Goal: Task Accomplishment & Management: Manage account settings

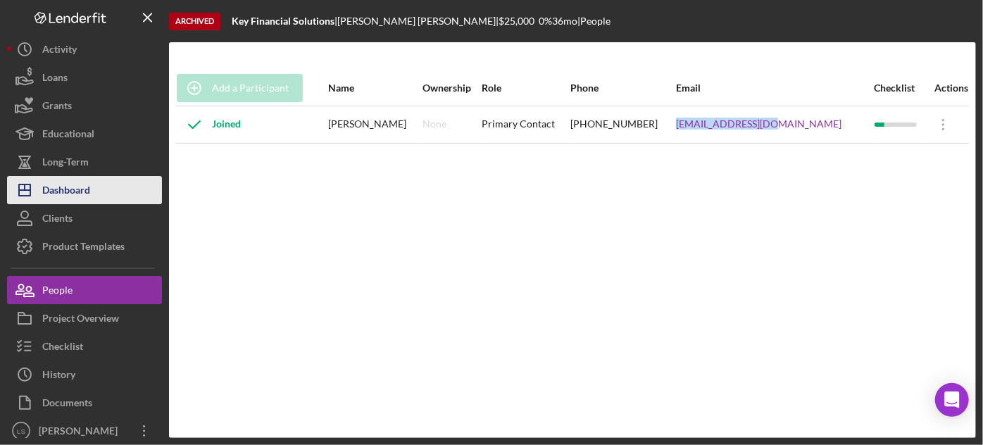
click at [125, 203] on button "Icon/Dashboard Dashboard" at bounding box center [84, 190] width 155 height 28
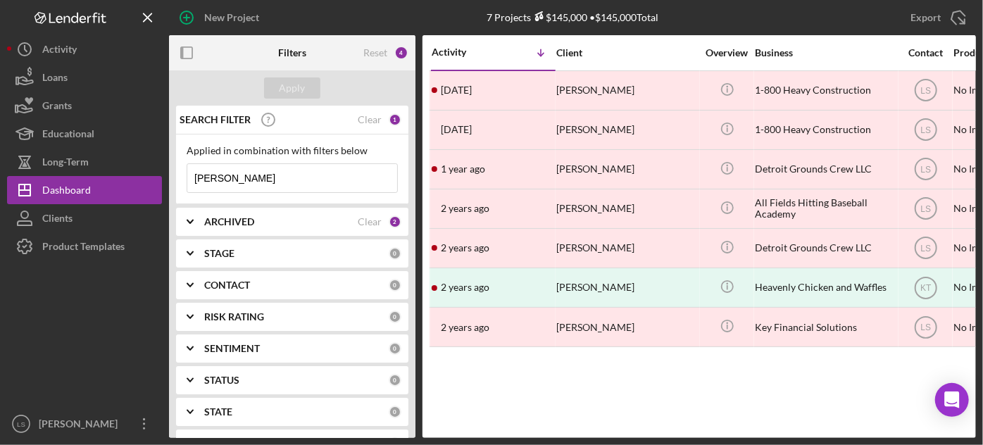
drag, startPoint x: 251, startPoint y: 170, endPoint x: 0, endPoint y: 120, distance: 256.2
click at [38, 129] on div "New Project 7 Projects $145,000 • $145,000 Total [PERSON_NAME] Export Icon/Expo…" at bounding box center [491, 219] width 969 height 438
click at [326, 230] on div "ARCHIVED Clear 2" at bounding box center [302, 222] width 197 height 28
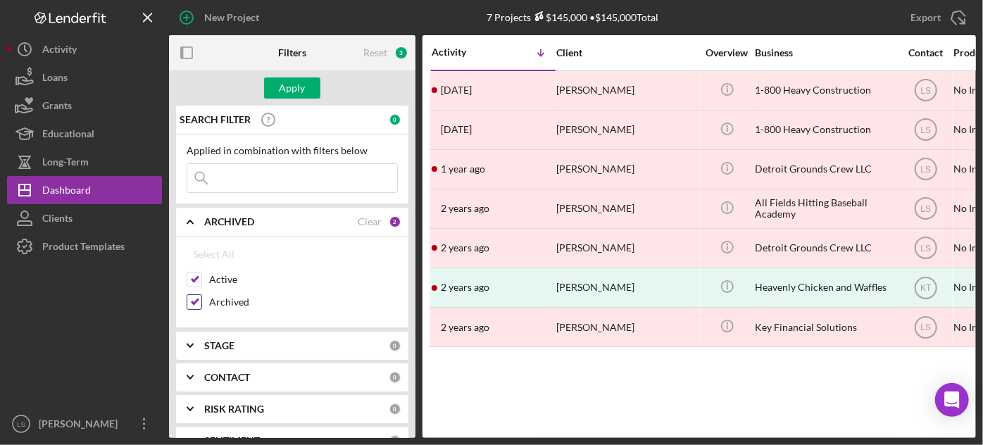
click at [201, 303] on input "Archived" at bounding box center [194, 302] width 14 height 14
checkbox input "false"
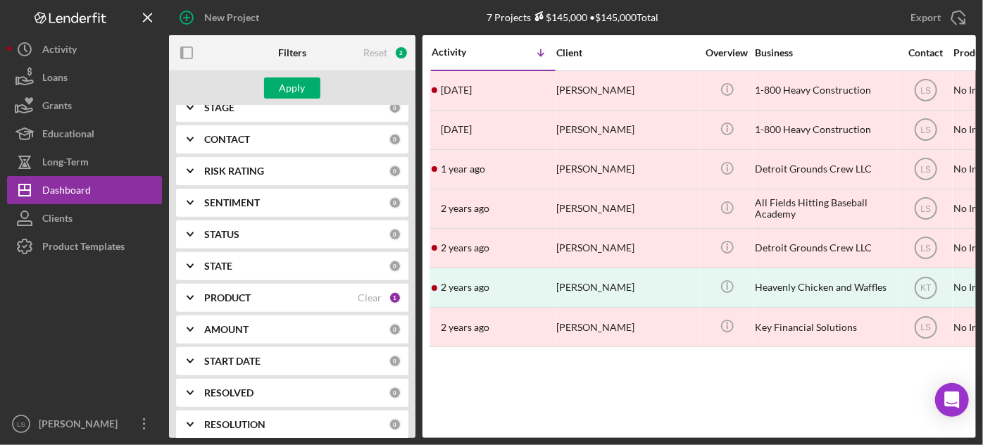
scroll to position [256, 0]
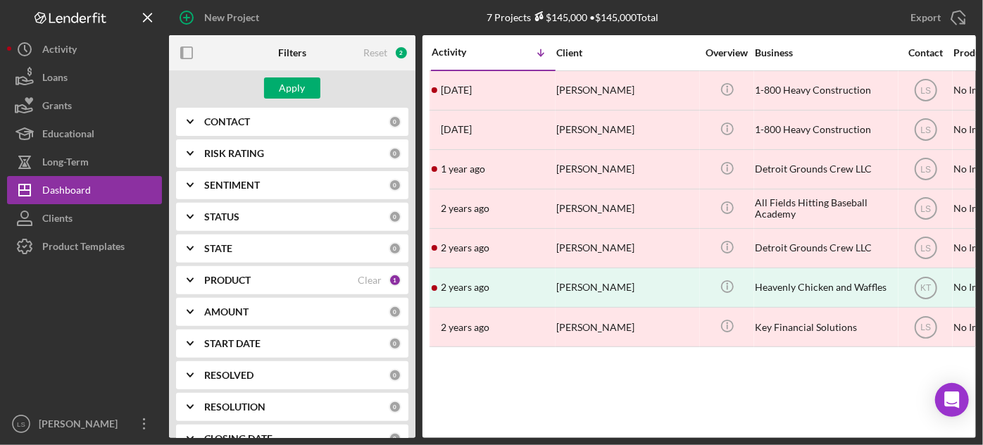
click at [291, 275] on div "PRODUCT" at bounding box center [281, 280] width 154 height 11
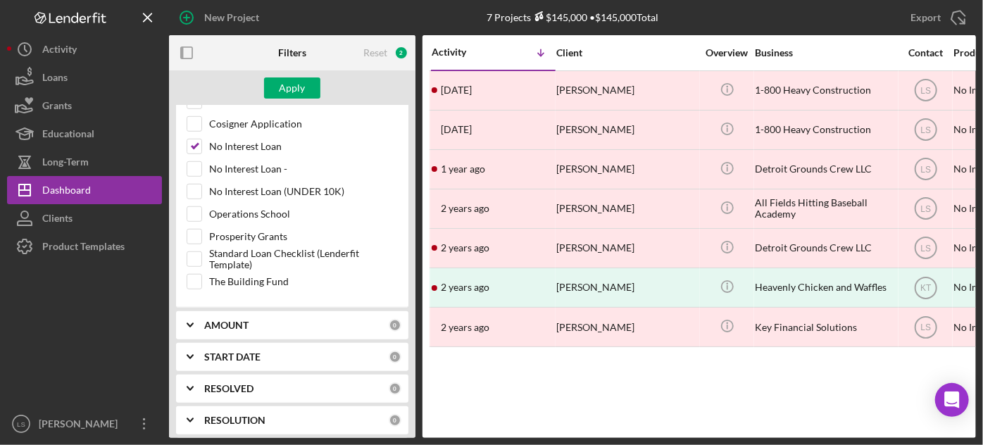
scroll to position [512, 0]
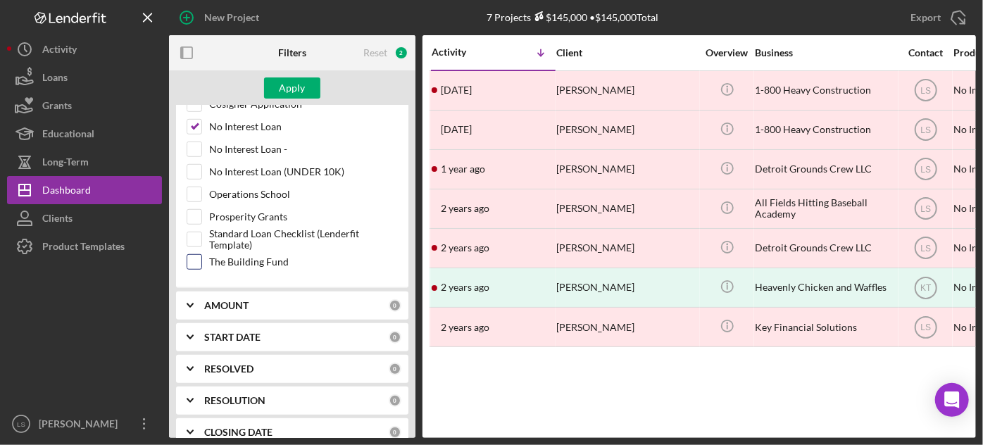
click at [192, 255] on input "The Building Fund" at bounding box center [194, 262] width 14 height 14
checkbox input "true"
click at [195, 120] on input "No Interest Loan" at bounding box center [194, 127] width 14 height 14
checkbox input "false"
click at [289, 87] on div "Apply" at bounding box center [293, 87] width 26 height 21
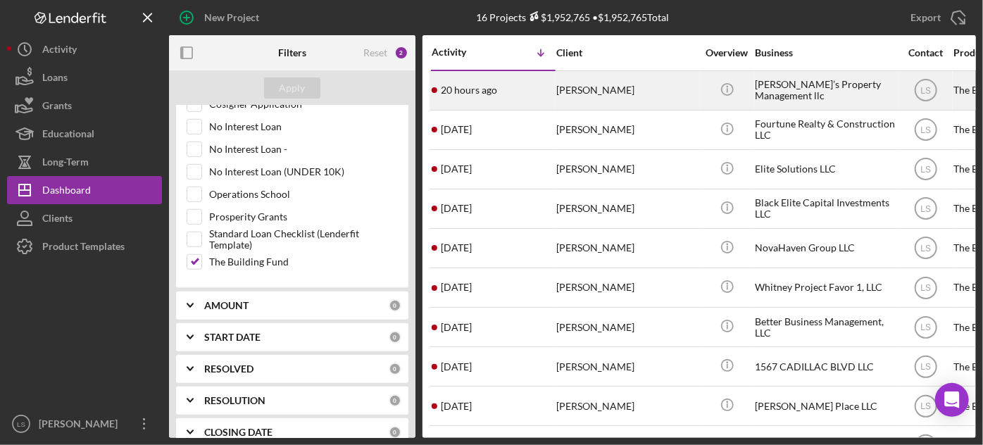
click at [620, 91] on div "[PERSON_NAME]" at bounding box center [626, 90] width 141 height 37
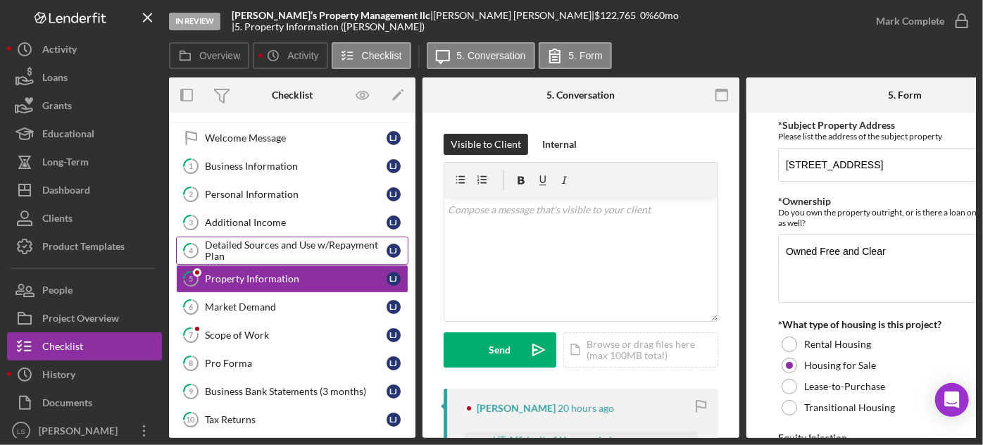
scroll to position [217, 0]
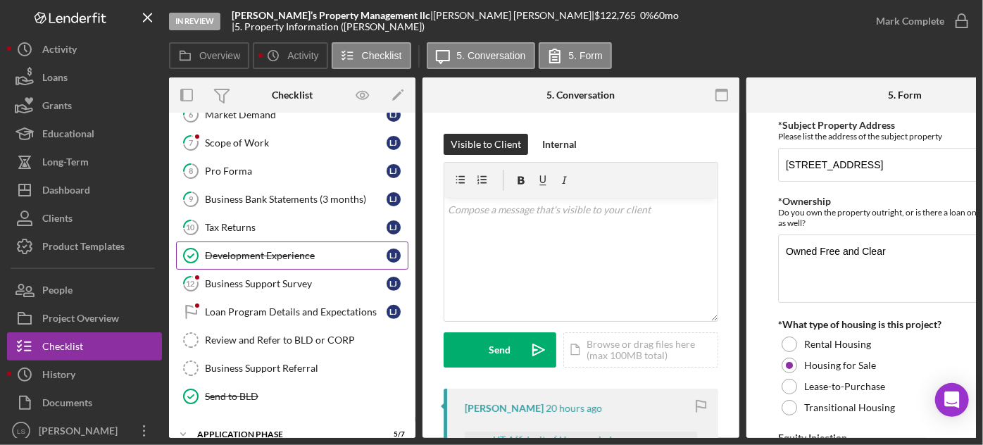
click at [306, 258] on link "Development Experience Development Experience [PERSON_NAME]" at bounding box center [292, 256] width 232 height 28
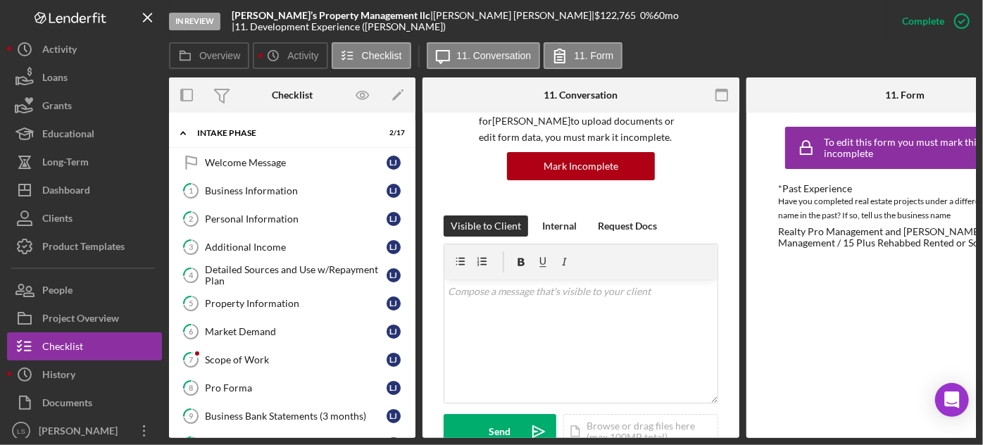
drag, startPoint x: 383, startPoint y: 23, endPoint x: 446, endPoint y: 23, distance: 63.4
click at [446, 23] on div "[PERSON_NAME]’s Property Management llc | [PERSON_NAME] | $122,765 $122,765 0 %…" at bounding box center [560, 21] width 656 height 23
copy div "| [PERSON_NAME]"
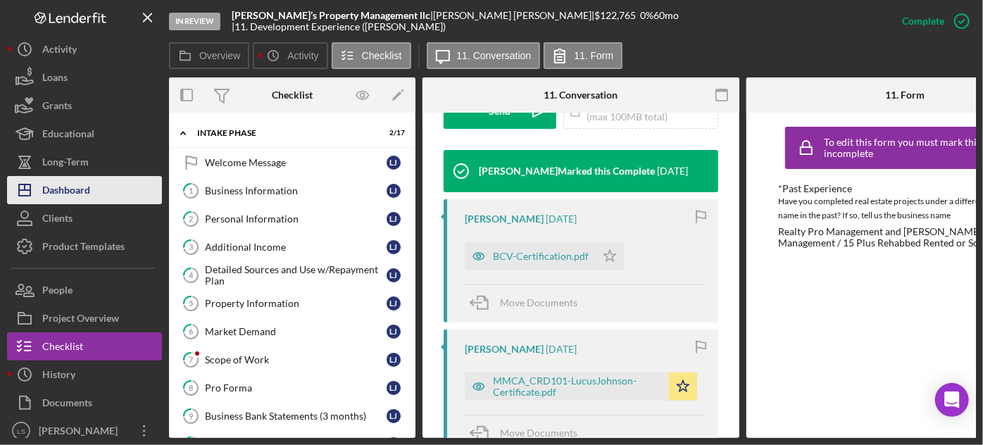
click at [105, 194] on button "Icon/Dashboard Dashboard" at bounding box center [84, 190] width 155 height 28
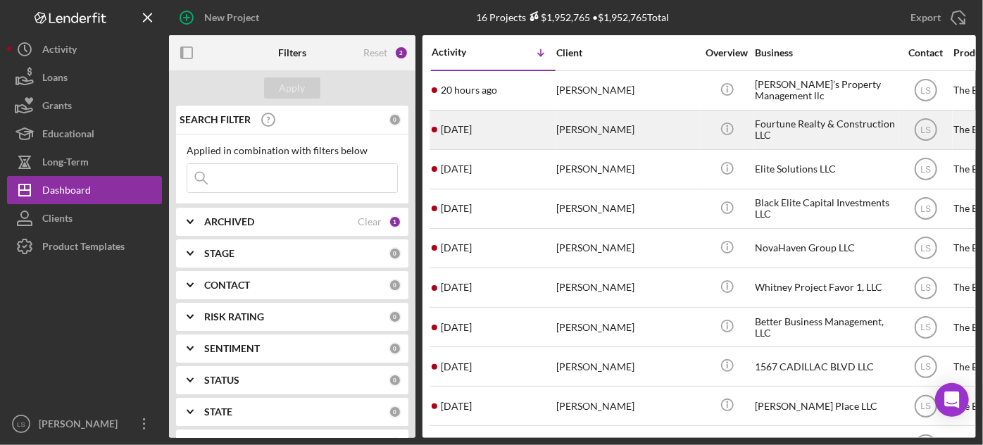
click at [529, 118] on div "[DATE] [PERSON_NAME]" at bounding box center [493, 129] width 123 height 37
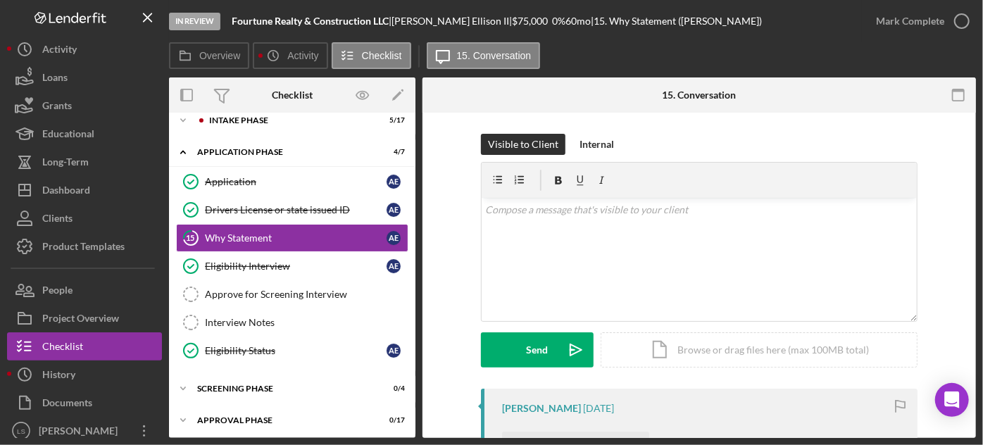
scroll to position [14, 0]
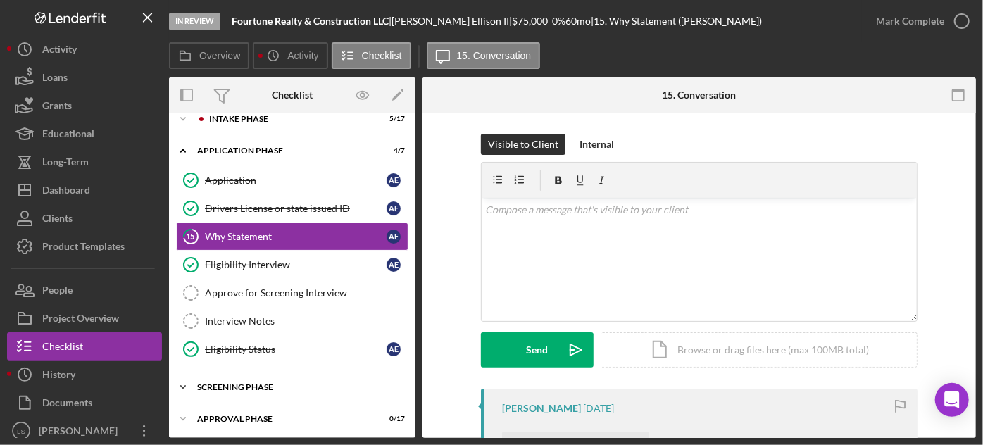
click at [308, 383] on div "Screening Phase" at bounding box center [297, 387] width 201 height 8
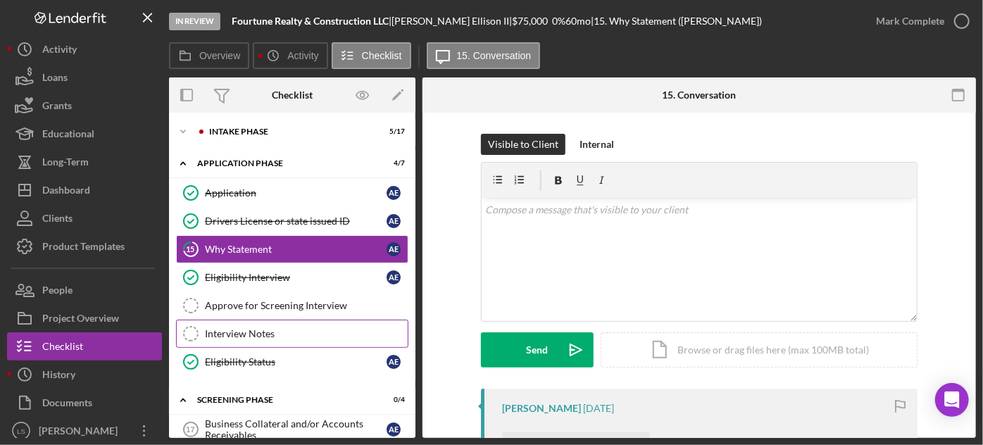
scroll to position [0, 0]
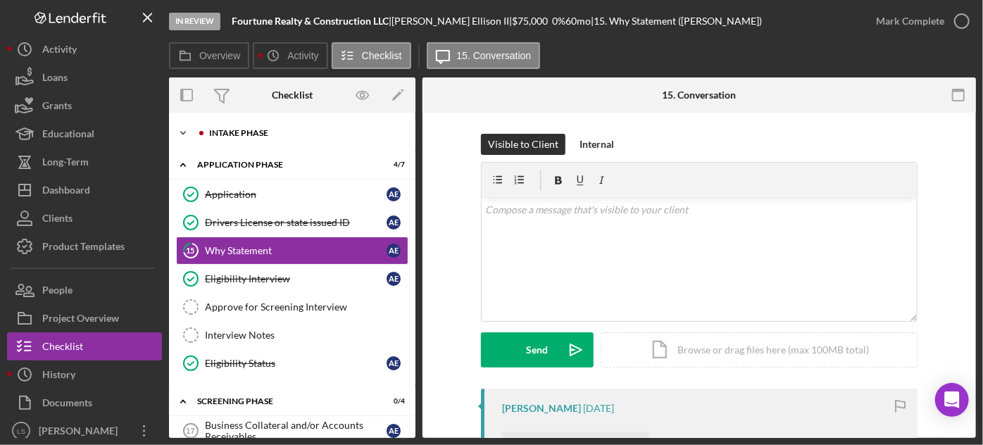
click at [331, 135] on div "Intake Phase" at bounding box center [303, 133] width 189 height 8
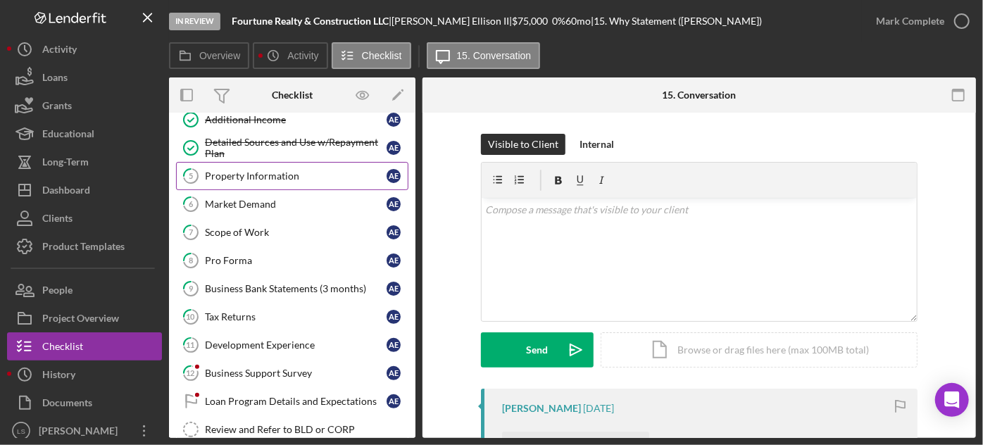
scroll to position [127, 0]
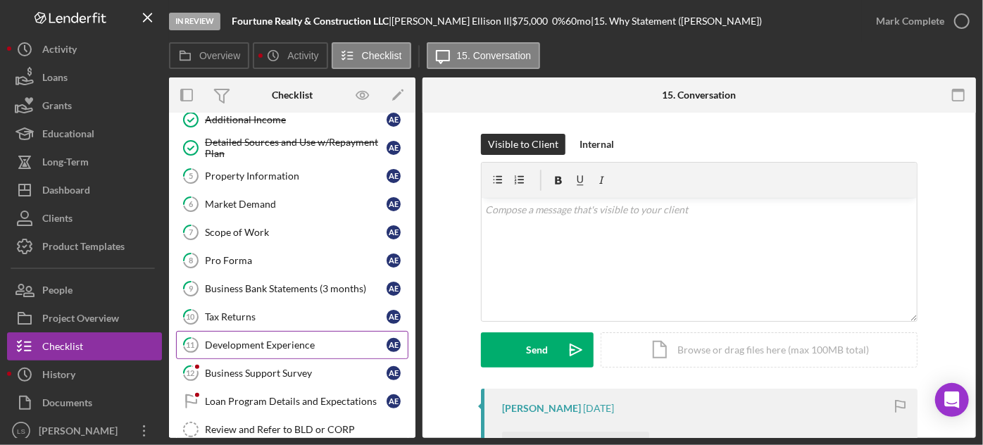
click at [265, 341] on div "Development Experience" at bounding box center [296, 344] width 182 height 11
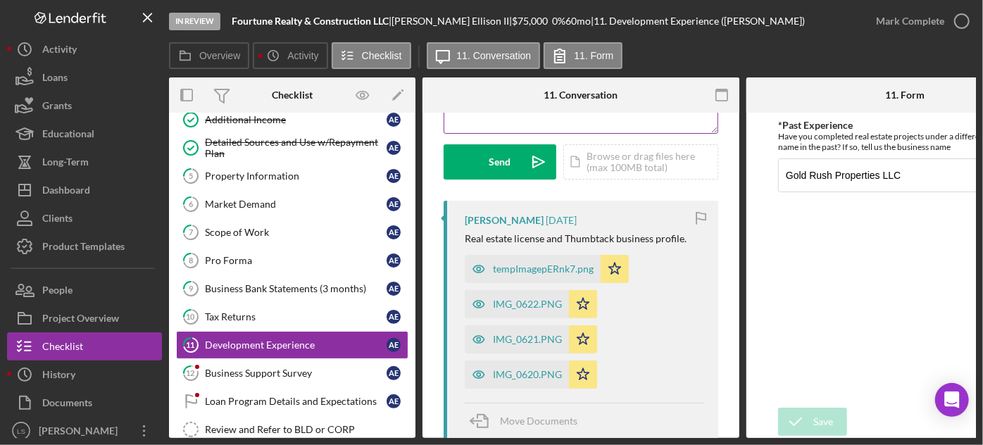
scroll to position [192, 0]
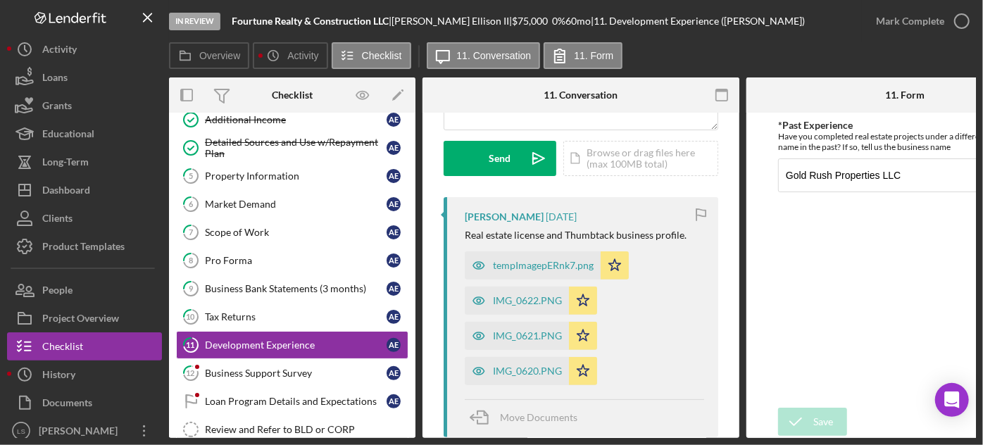
click at [524, 247] on div "tempImagepERnk7.png Icon/Star" at bounding box center [550, 261] width 171 height 35
click at [535, 273] on div "tempImagepERnk7.png" at bounding box center [533, 265] width 136 height 28
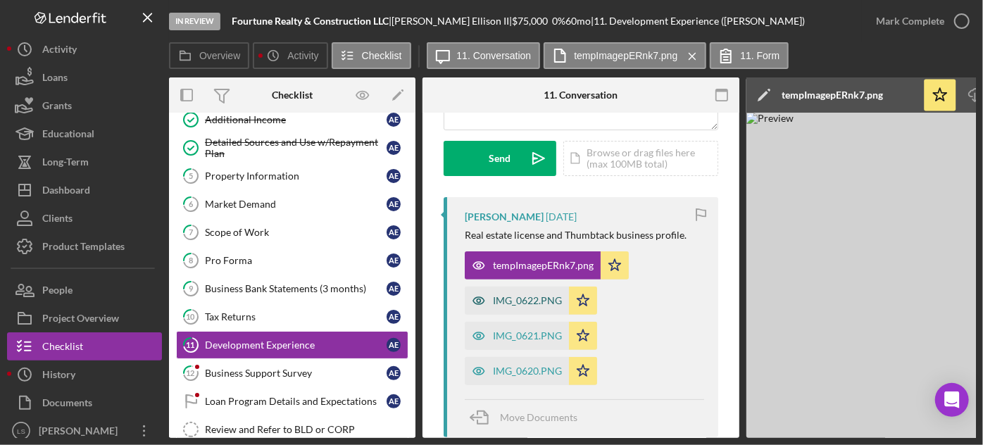
click at [529, 296] on div "IMG_0622.PNG" at bounding box center [527, 300] width 69 height 11
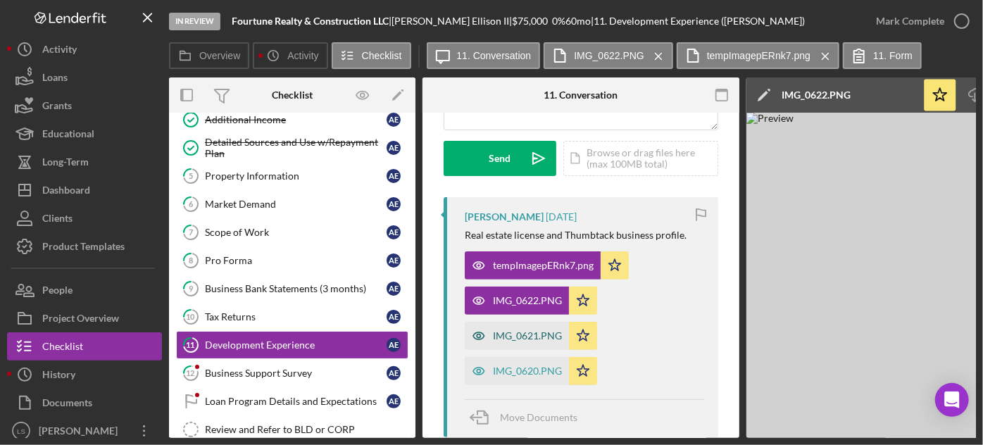
drag, startPoint x: 516, startPoint y: 335, endPoint x: 517, endPoint y: 349, distance: 13.4
click at [516, 336] on div "IMG_0621.PNG" at bounding box center [527, 335] width 69 height 11
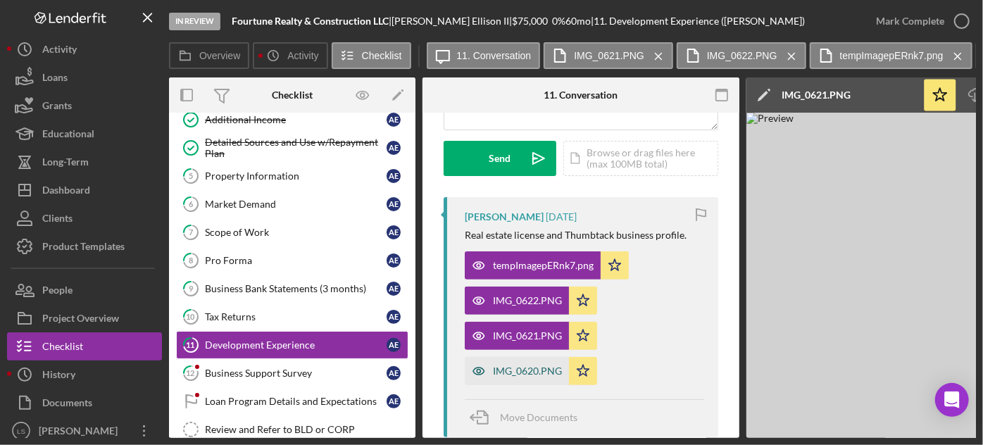
click at [519, 373] on div "IMG_0620.PNG" at bounding box center [527, 370] width 69 height 11
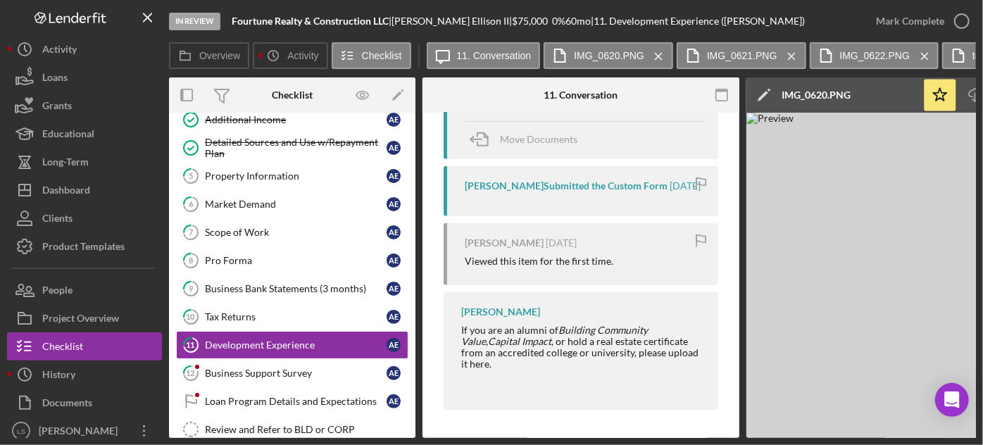
scroll to position [473, 0]
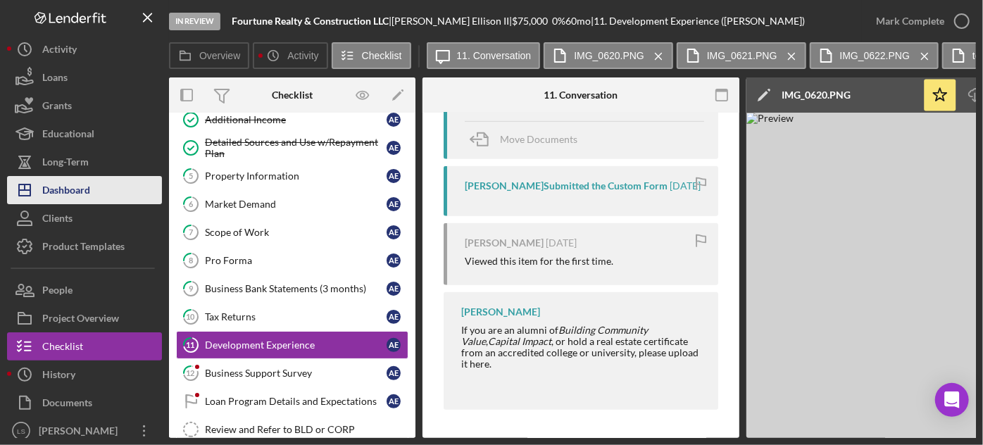
drag, startPoint x: 94, startPoint y: 202, endPoint x: 150, endPoint y: 201, distance: 55.6
click at [94, 201] on button "Icon/Dashboard Dashboard" at bounding box center [84, 190] width 155 height 28
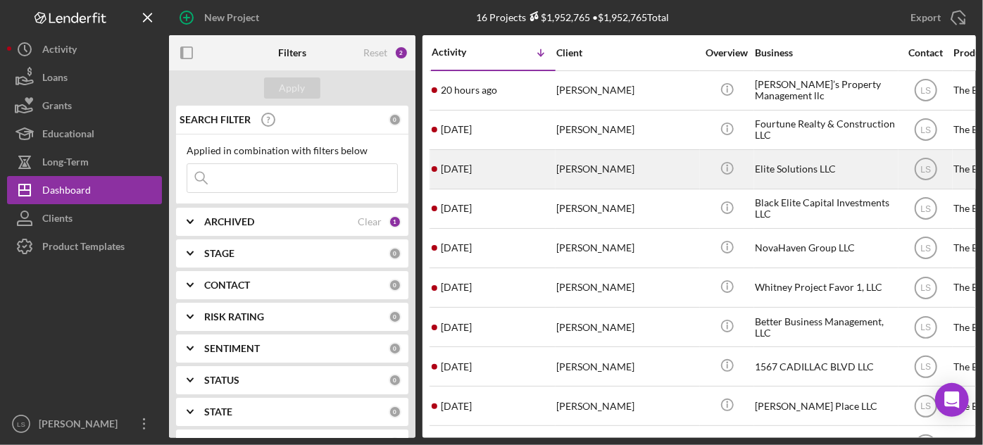
click at [542, 169] on div "[DATE] [PERSON_NAME]" at bounding box center [493, 169] width 123 height 37
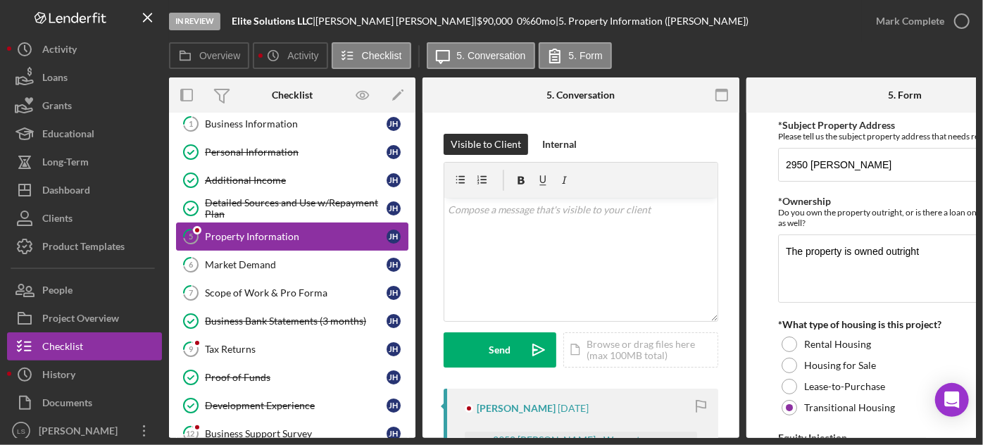
scroll to position [89, 0]
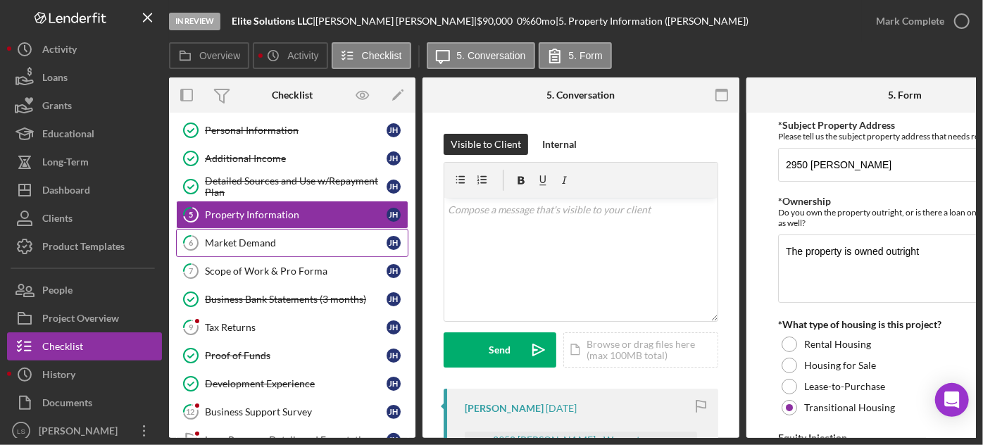
click at [284, 244] on div "Market Demand" at bounding box center [296, 242] width 182 height 11
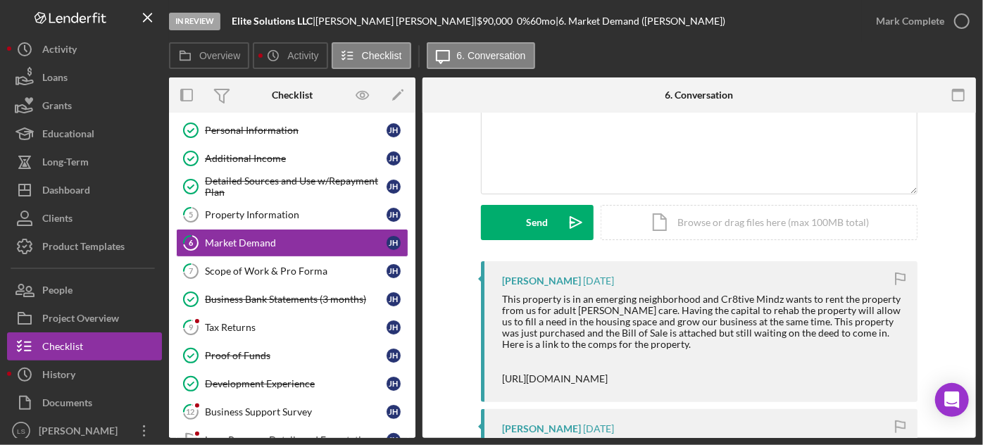
scroll to position [192, 0]
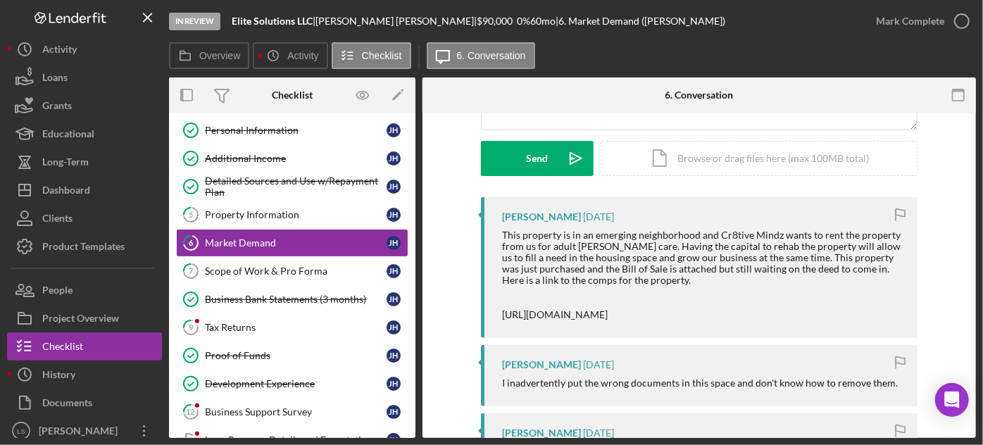
drag, startPoint x: 282, startPoint y: 377, endPoint x: 634, endPoint y: 256, distance: 371.7
click at [282, 378] on div "Development Experience" at bounding box center [296, 383] width 182 height 11
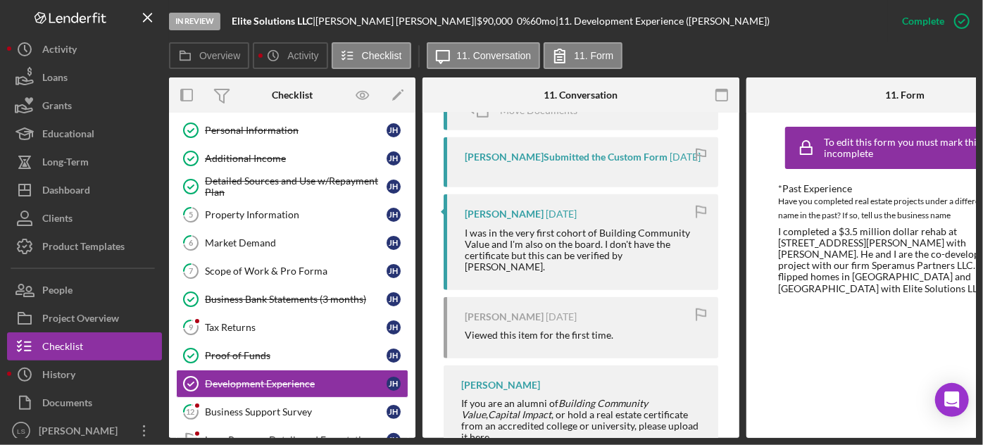
scroll to position [704, 0]
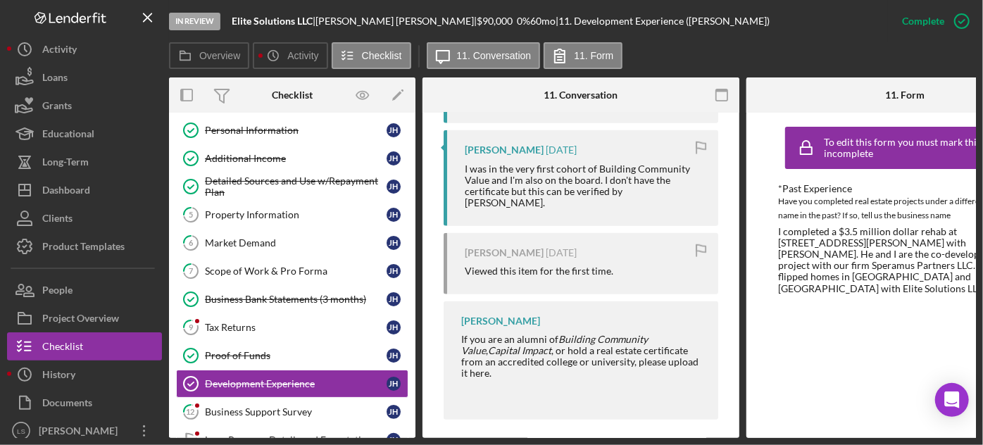
drag, startPoint x: 384, startPoint y: 20, endPoint x: 322, endPoint y: 18, distance: 62.0
click at [322, 18] on div "Elite Solutions LLC | [PERSON_NAME] | $90,000 $90,000 0 % 60 mo | 11. Developme…" at bounding box center [501, 20] width 538 height 11
copy div "[PERSON_NAME]"
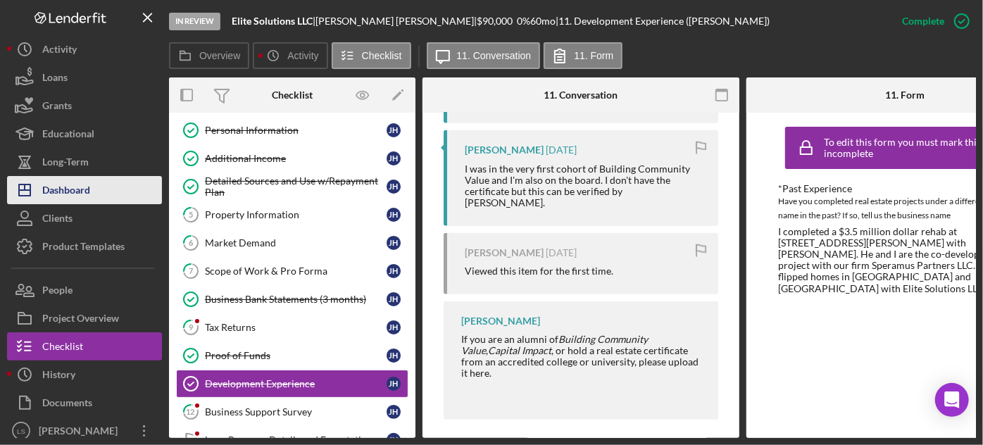
click at [83, 200] on div "Dashboard" at bounding box center [66, 192] width 48 height 32
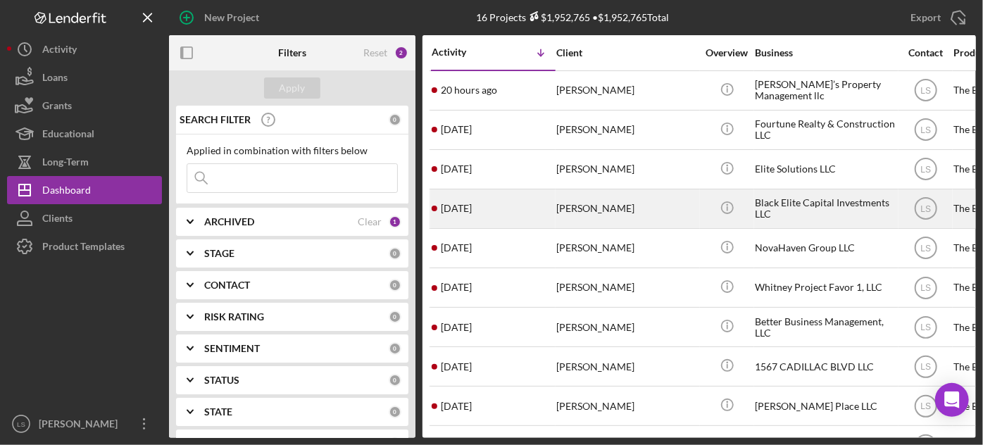
click at [615, 224] on div "[PERSON_NAME]" at bounding box center [626, 208] width 141 height 37
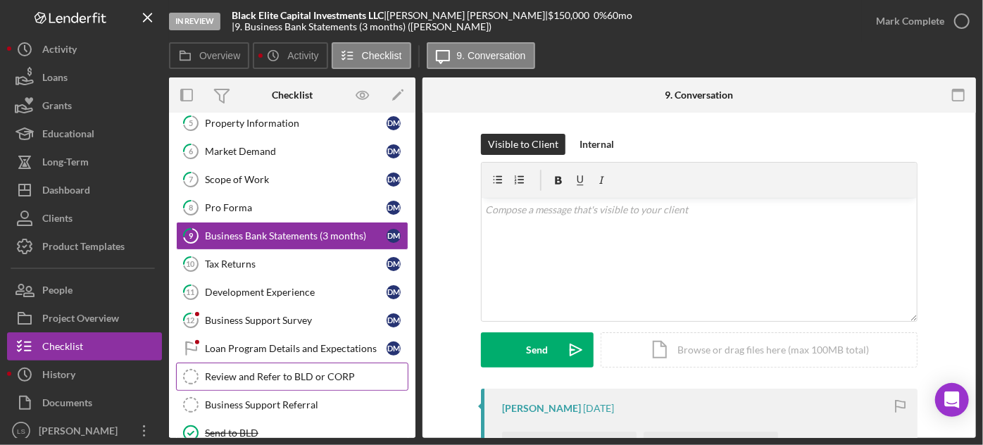
scroll to position [200, 0]
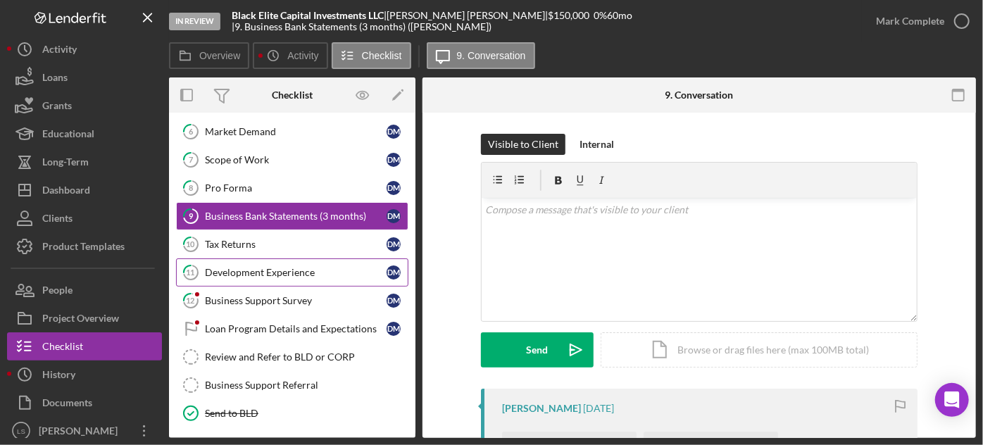
click at [331, 267] on div "Development Experience" at bounding box center [296, 272] width 182 height 11
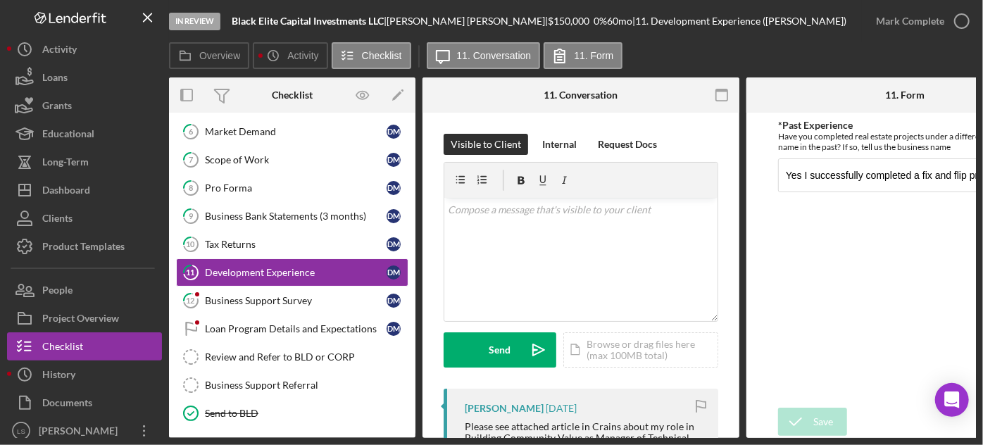
scroll to position [256, 0]
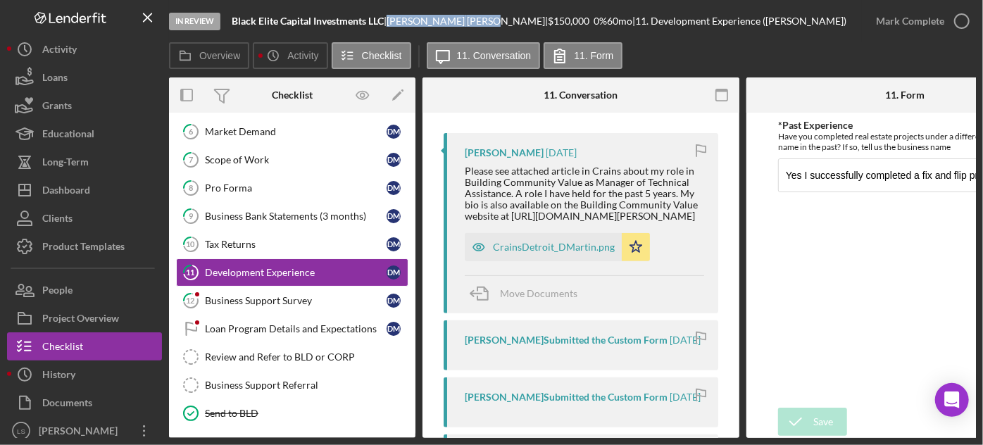
drag, startPoint x: 456, startPoint y: 20, endPoint x: 398, endPoint y: 22, distance: 58.5
click at [398, 22] on div "[PERSON_NAME] |" at bounding box center [467, 20] width 161 height 11
copy div "[PERSON_NAME]"
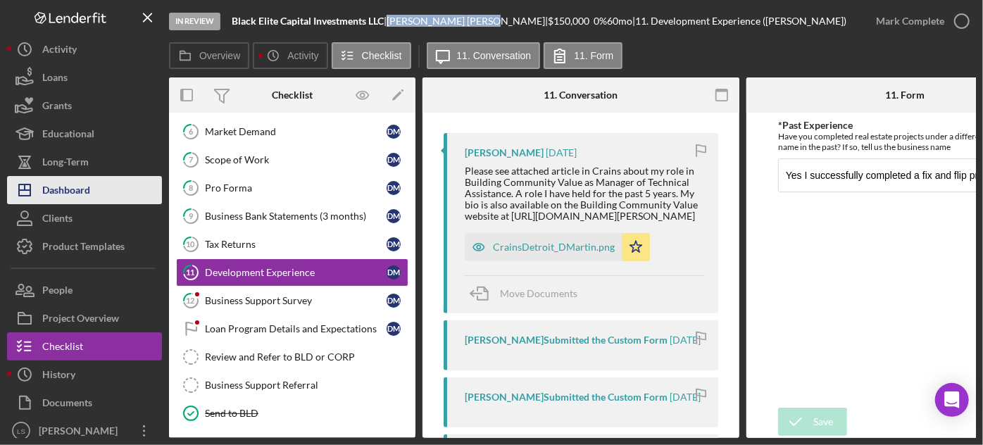
click at [87, 189] on div "Dashboard" at bounding box center [66, 192] width 48 height 32
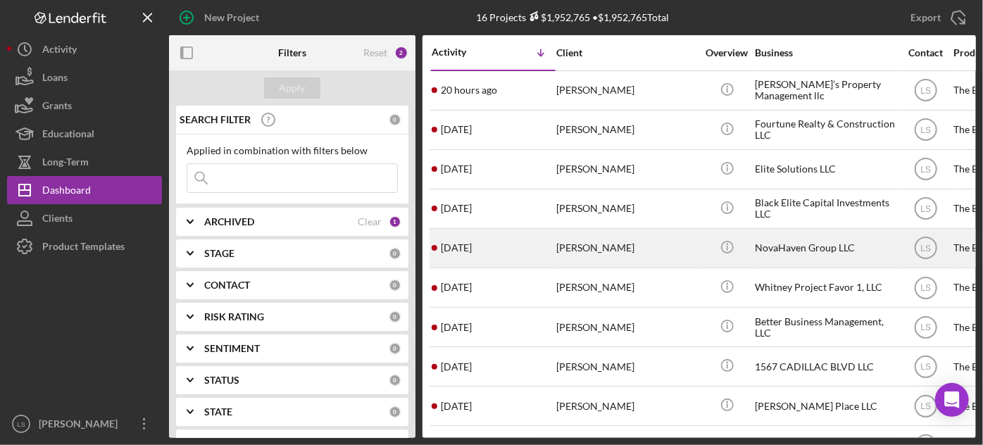
click at [637, 244] on div "[PERSON_NAME]" at bounding box center [626, 248] width 141 height 37
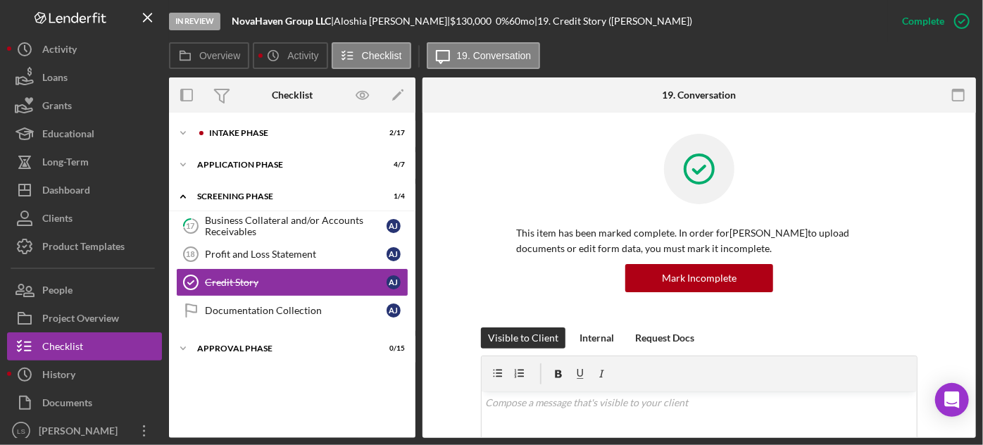
drag, startPoint x: 413, startPoint y: 20, endPoint x: 341, endPoint y: 23, distance: 71.9
click at [341, 23] on div "NovaHaven Group LLC | [PERSON_NAME] | $130,000 $130,000 0 % 60 mo | 19. Credit …" at bounding box center [462, 20] width 461 height 11
copy div "[PERSON_NAME]"
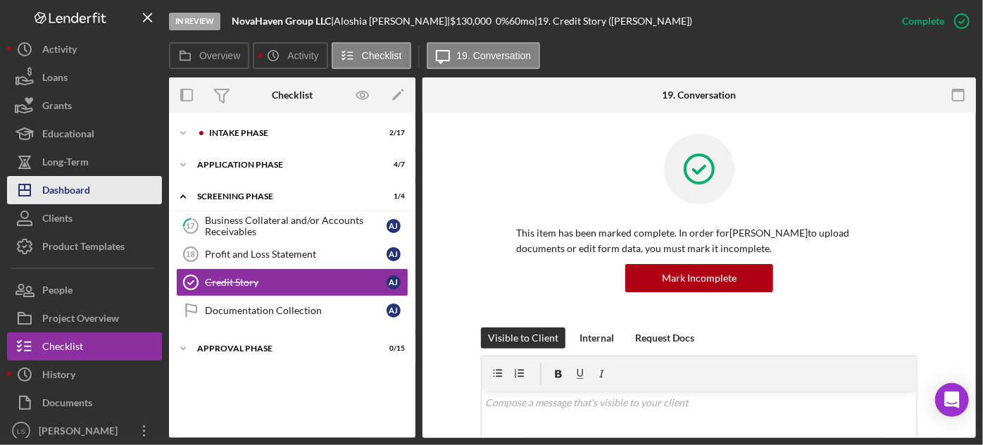
click at [74, 191] on div "Dashboard" at bounding box center [66, 192] width 48 height 32
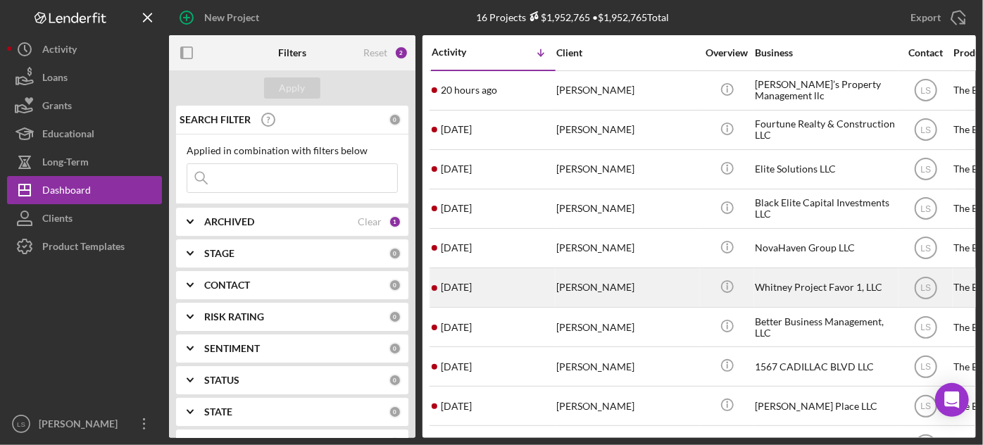
click at [546, 283] on div "[DATE] [PERSON_NAME]" at bounding box center [493, 287] width 123 height 37
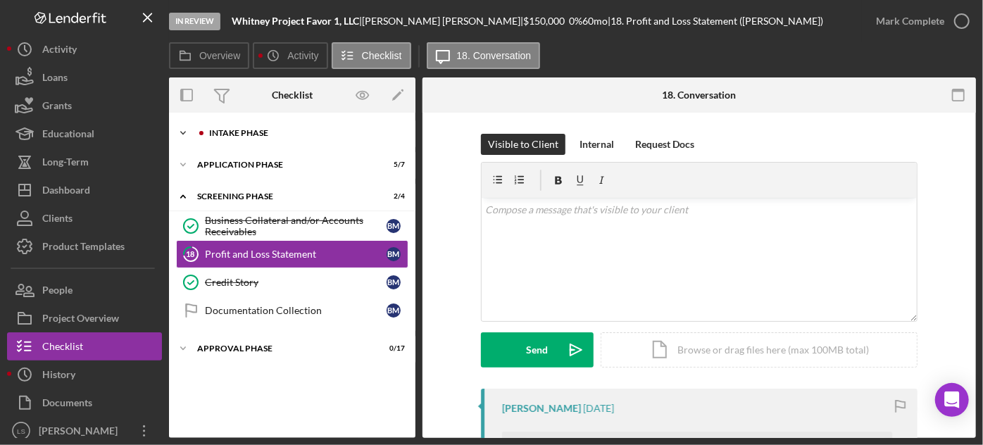
click at [317, 140] on div "Icon/Expander Intake Phase 1 / 17" at bounding box center [292, 133] width 246 height 28
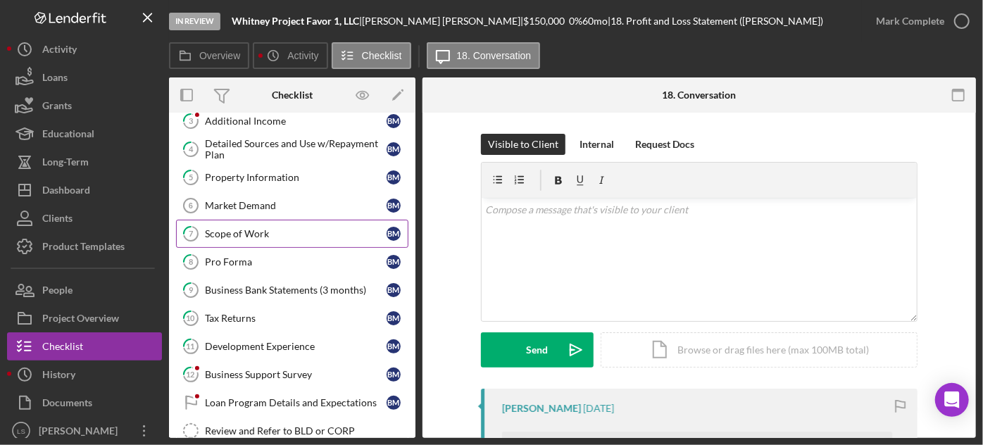
scroll to position [127, 0]
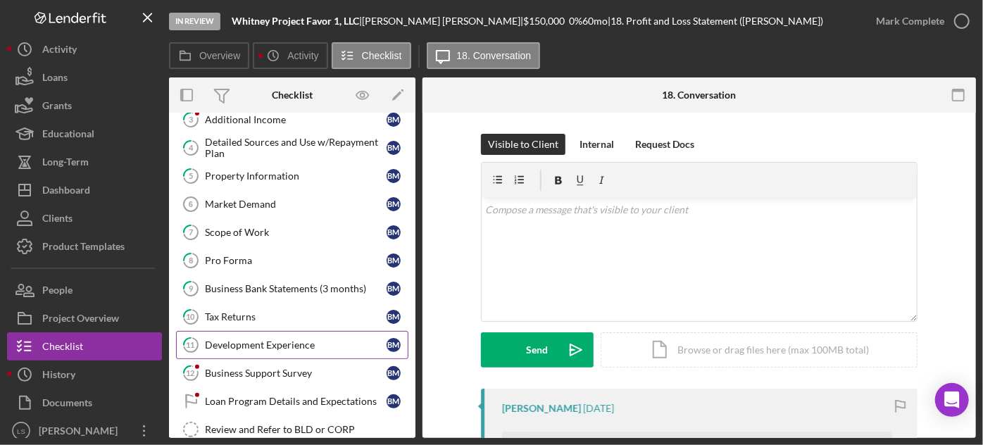
click at [301, 341] on div "Development Experience" at bounding box center [296, 344] width 182 height 11
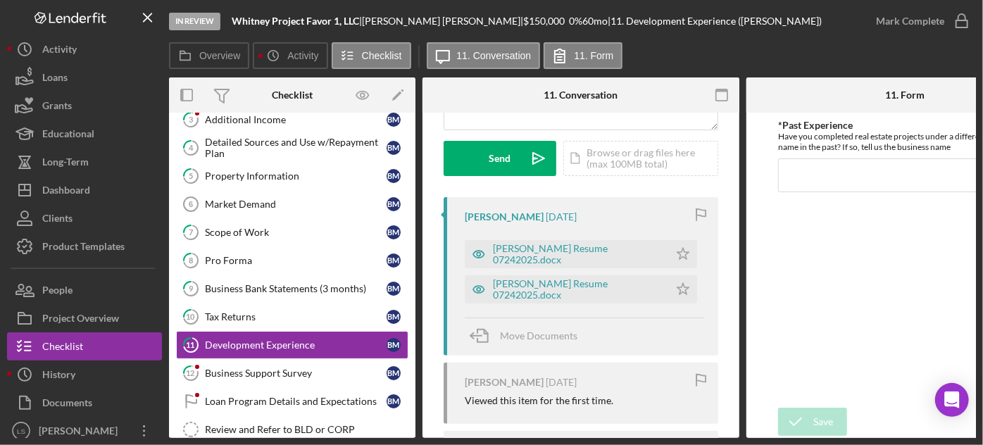
scroll to position [256, 0]
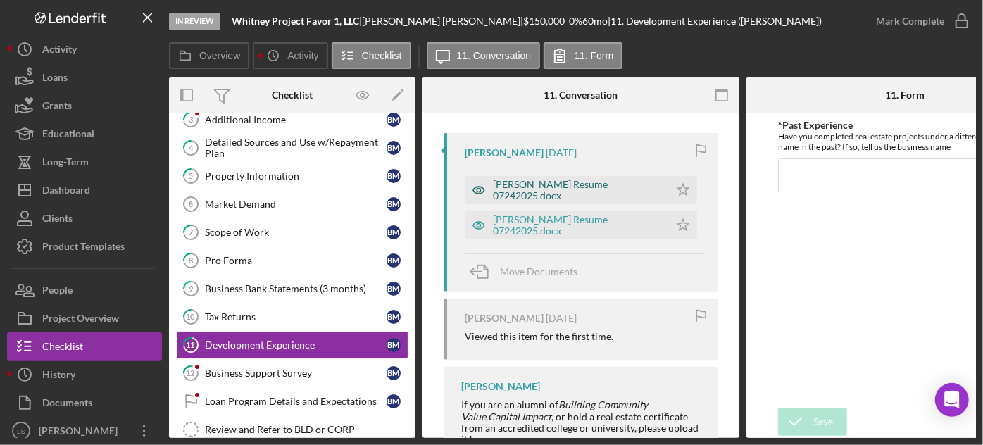
click at [597, 196] on div "[PERSON_NAME] Resume 07242025.docx" at bounding box center [567, 190] width 204 height 28
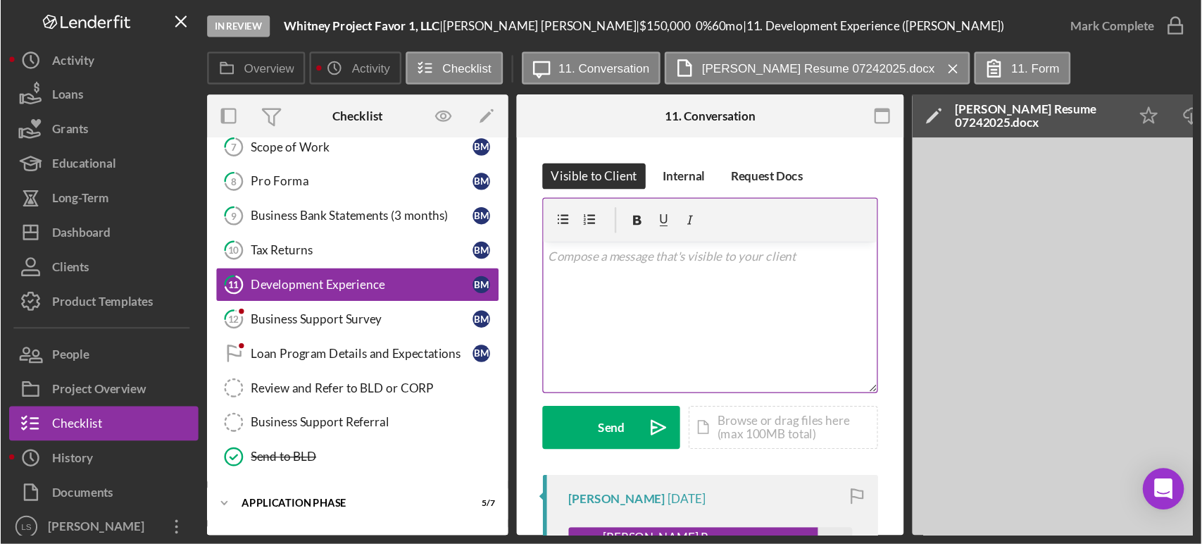
scroll to position [289, 0]
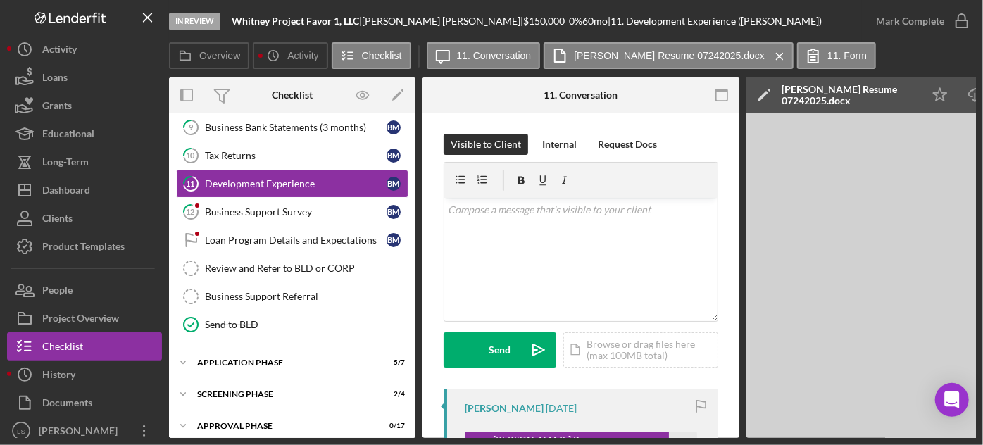
click at [744, 180] on div "Overview Internal Workflow Stage In Review Icon/Dropdown Arrow Archive (can una…" at bounding box center [572, 257] width 807 height 361
click at [827, 53] on label "11. Form" at bounding box center [846, 55] width 39 height 11
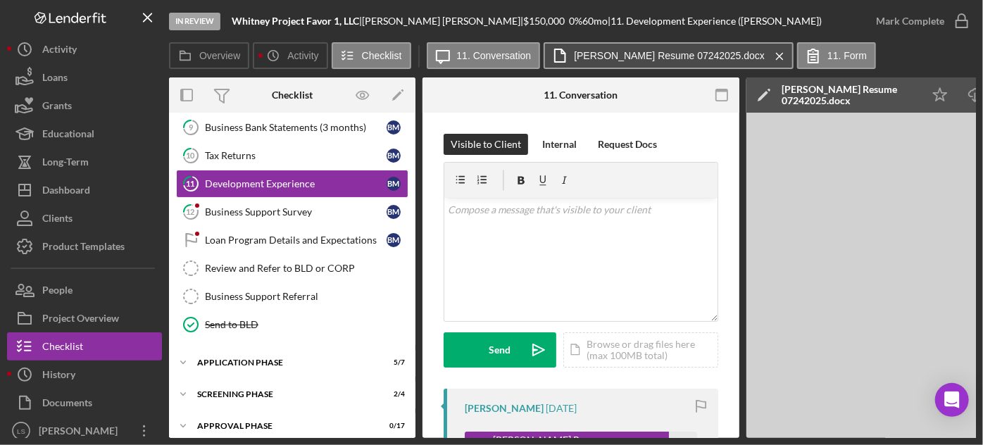
click at [653, 62] on button "[PERSON_NAME] Resume 07242025.docx Icon/Menu Close" at bounding box center [669, 55] width 250 height 27
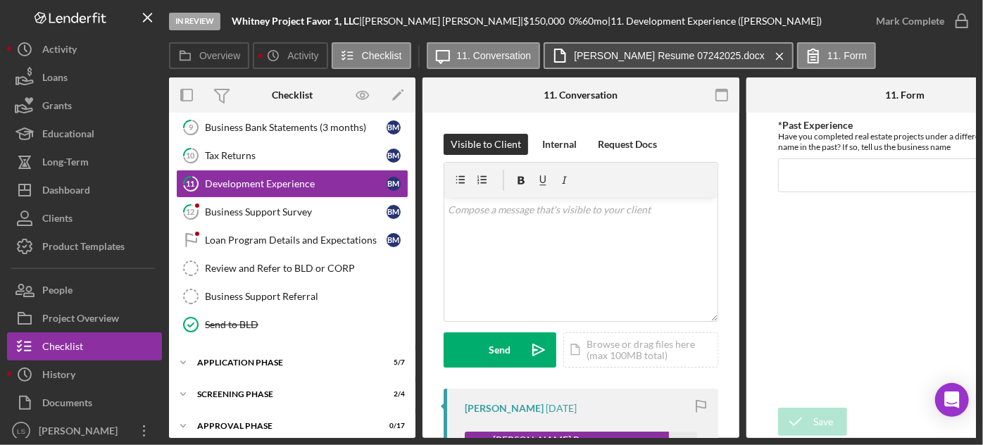
click at [653, 62] on button "[PERSON_NAME] Resume 07242025.docx Icon/Menu Close" at bounding box center [669, 55] width 250 height 27
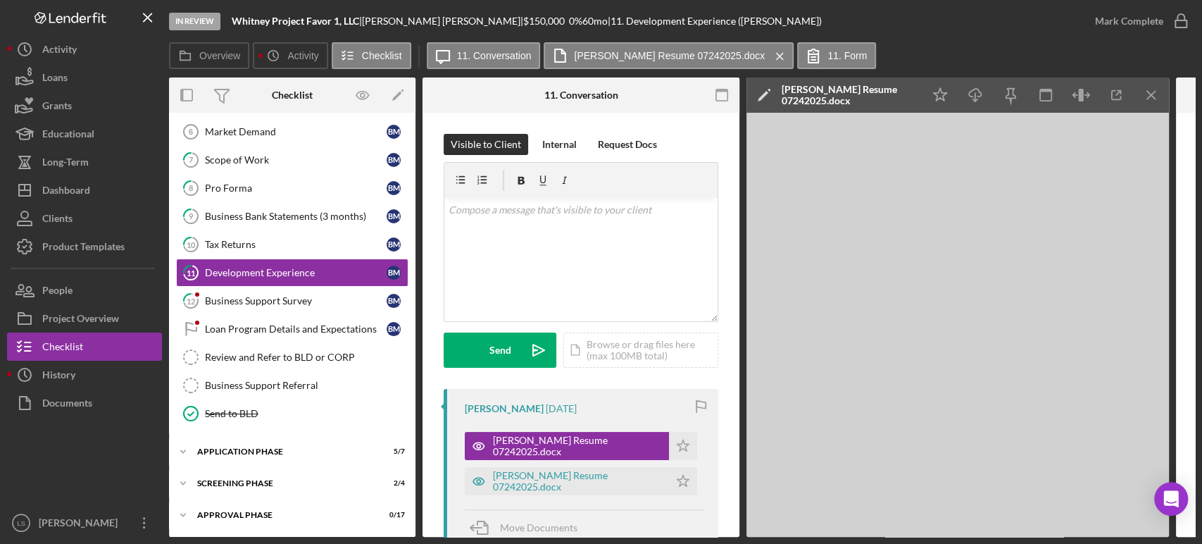
scroll to position [200, 0]
click at [58, 190] on div "Dashboard" at bounding box center [66, 192] width 48 height 32
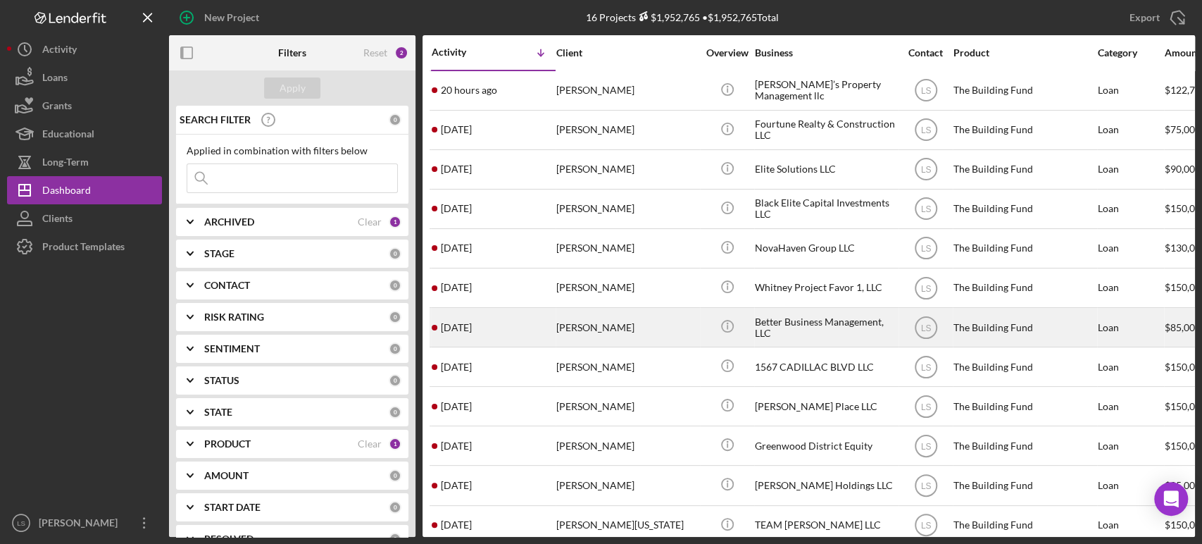
click at [616, 320] on div "[PERSON_NAME]" at bounding box center [626, 326] width 141 height 37
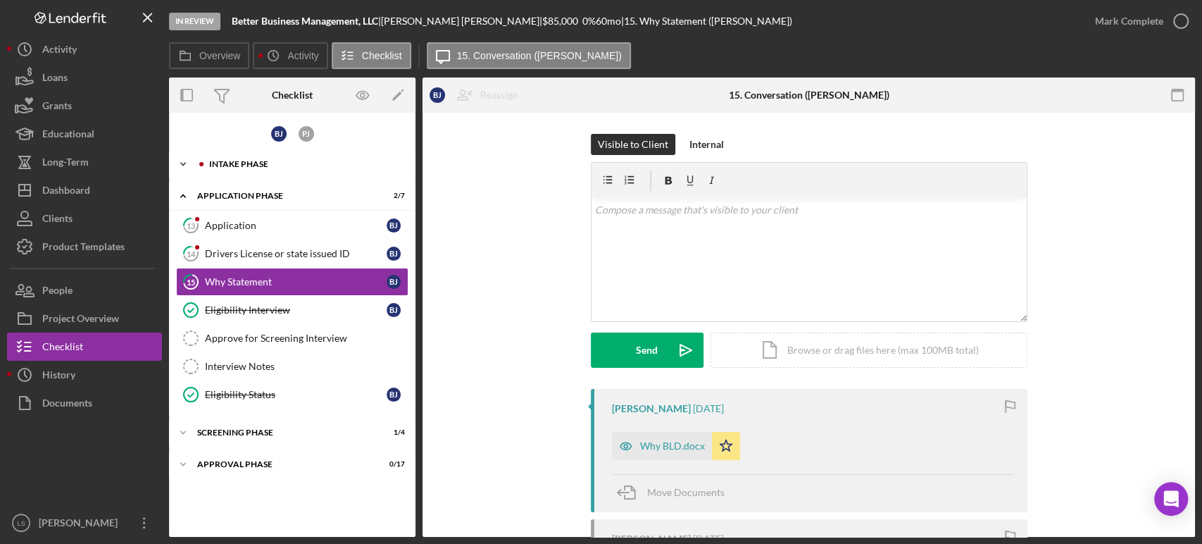
click at [317, 166] on div "Intake Phase" at bounding box center [303, 164] width 189 height 8
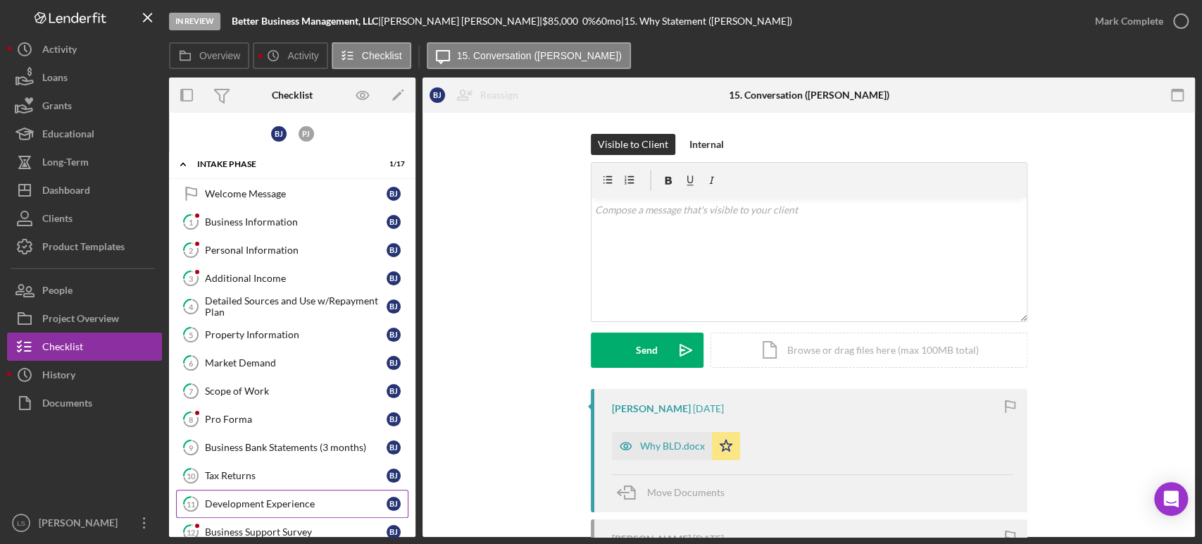
click at [251, 444] on div "Development Experience" at bounding box center [296, 503] width 182 height 11
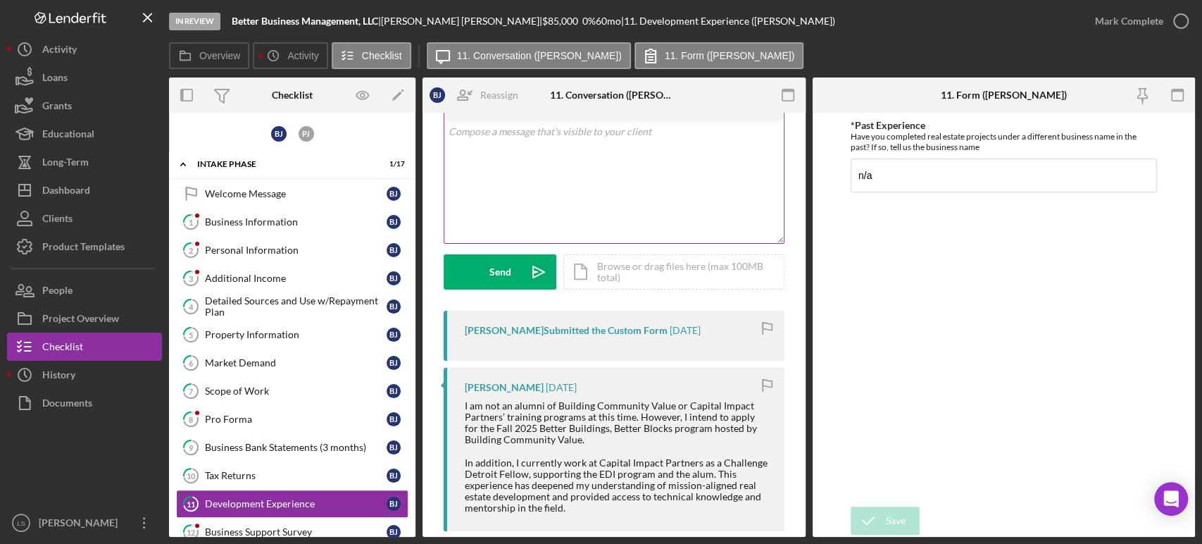
scroll to position [156, 0]
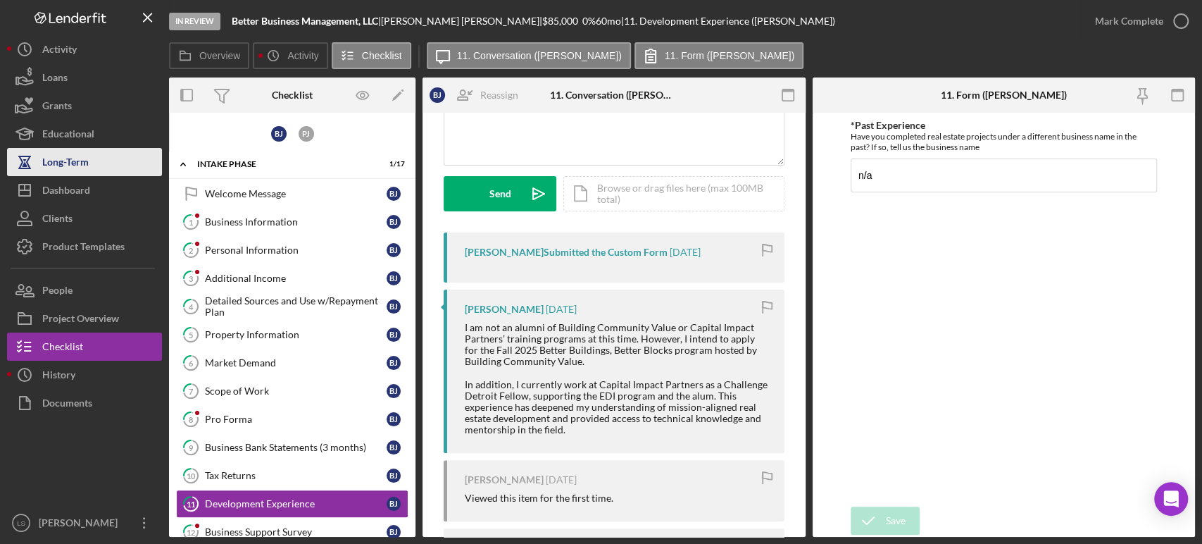
click at [61, 174] on div "Long-Term" at bounding box center [65, 164] width 46 height 32
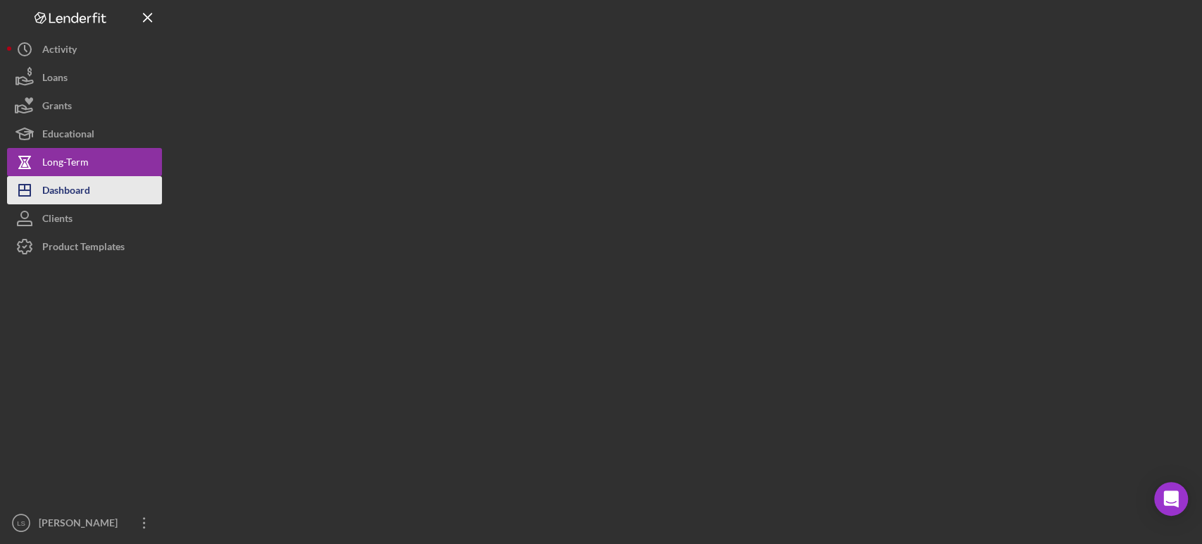
click at [65, 193] on div "Dashboard" at bounding box center [66, 192] width 48 height 32
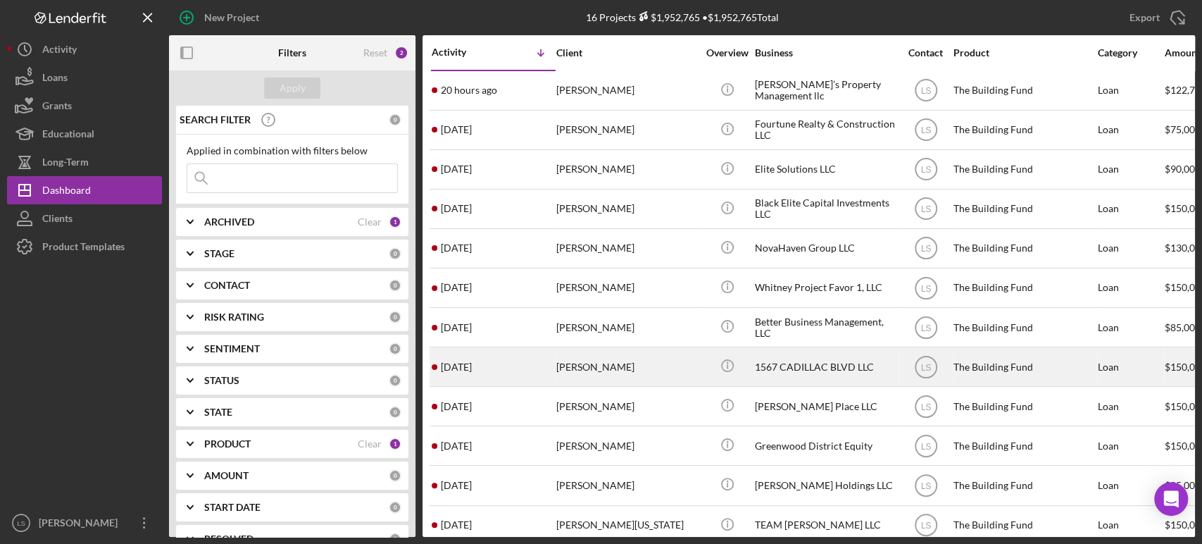
click at [591, 364] on div "[PERSON_NAME]" at bounding box center [626, 366] width 141 height 37
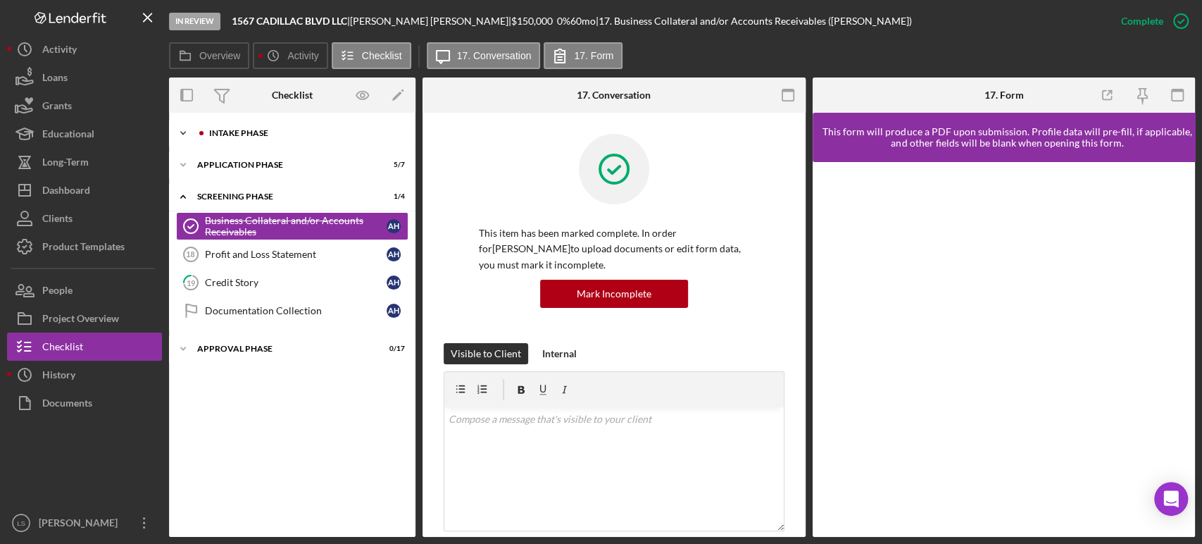
click at [304, 129] on div "Intake Phase" at bounding box center [303, 133] width 189 height 8
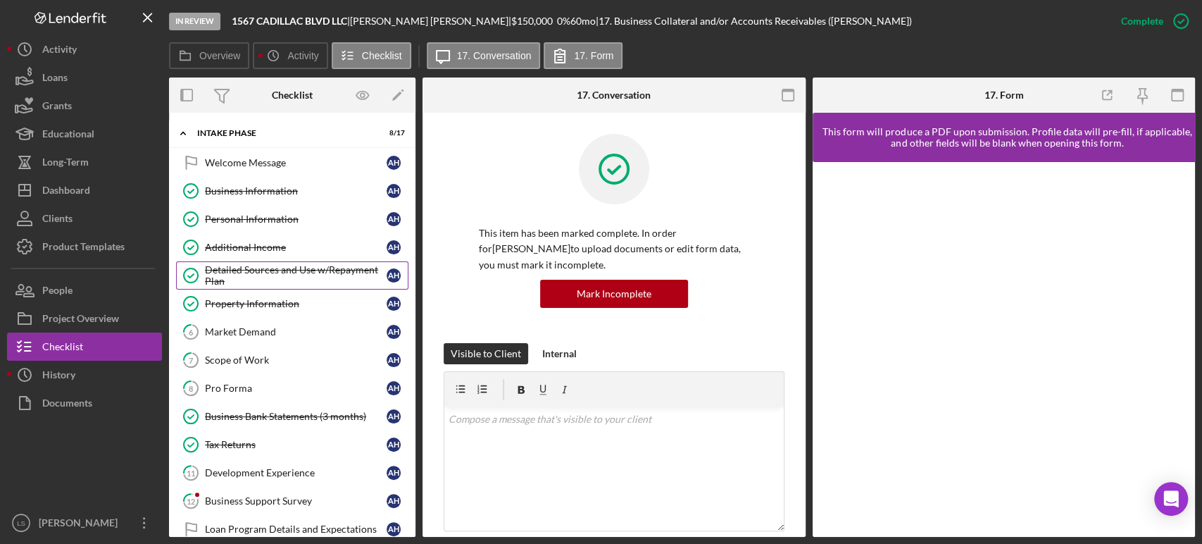
click at [273, 284] on div "Detailed Sources and Use w/Repayment Plan" at bounding box center [296, 275] width 182 height 23
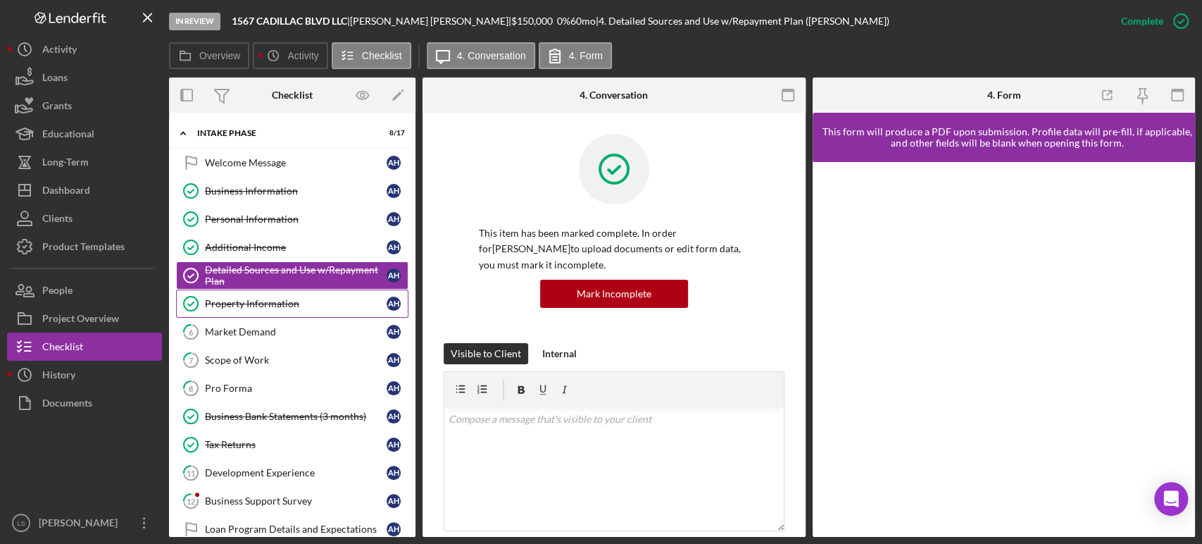
click at [265, 303] on div "Property Information" at bounding box center [296, 303] width 182 height 11
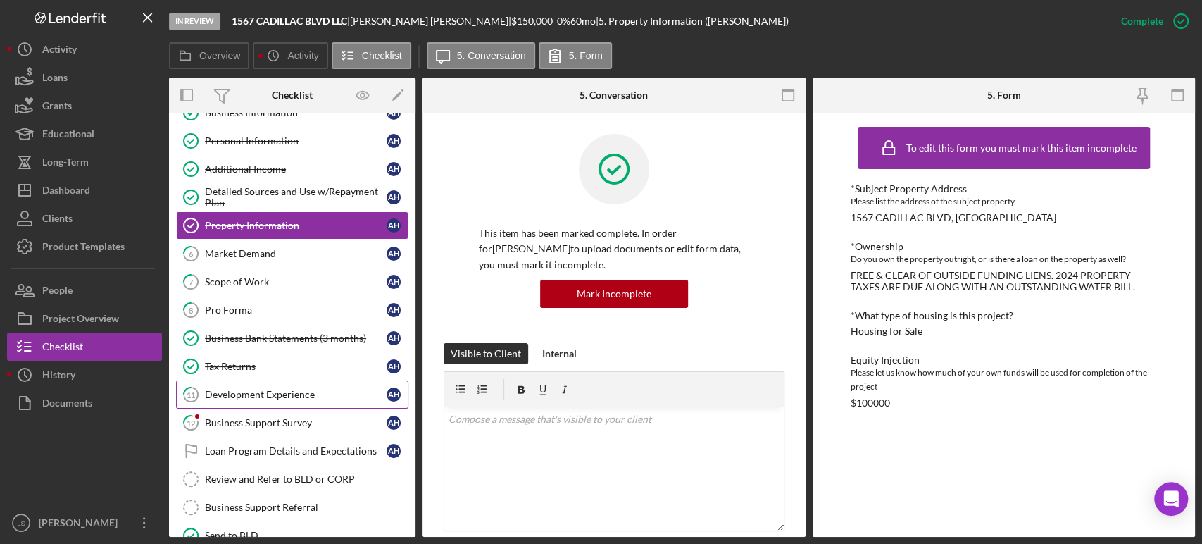
scroll to position [156, 0]
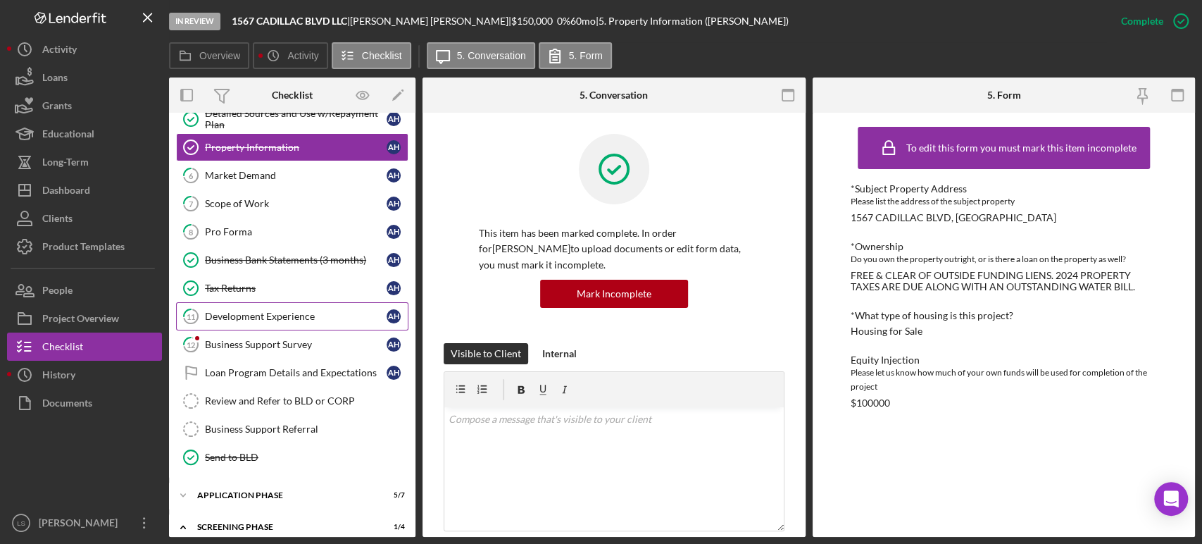
click at [285, 313] on div "Development Experience" at bounding box center [296, 316] width 182 height 11
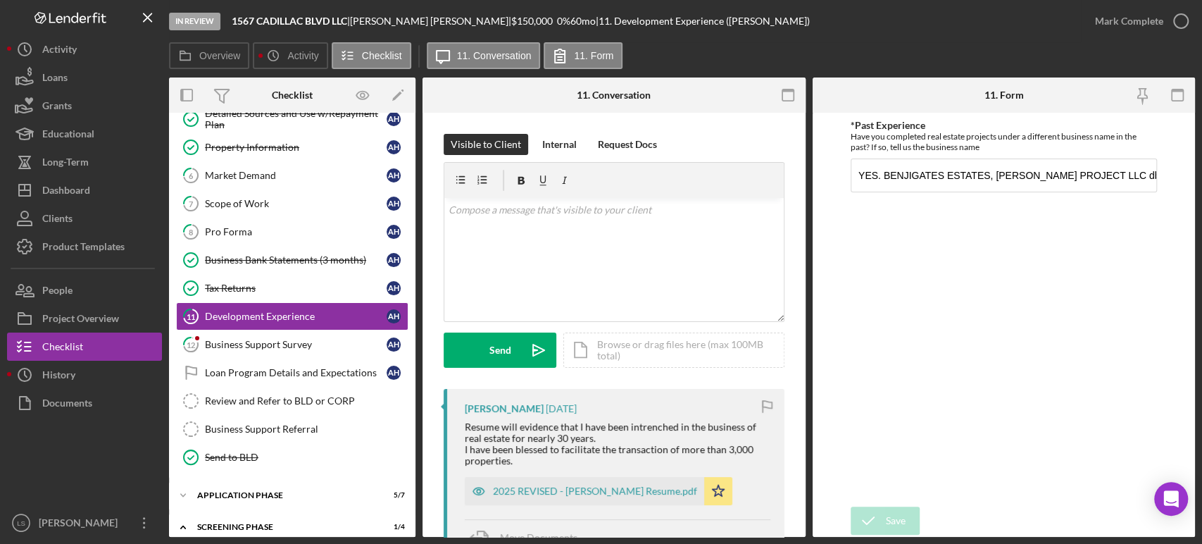
scroll to position [234, 0]
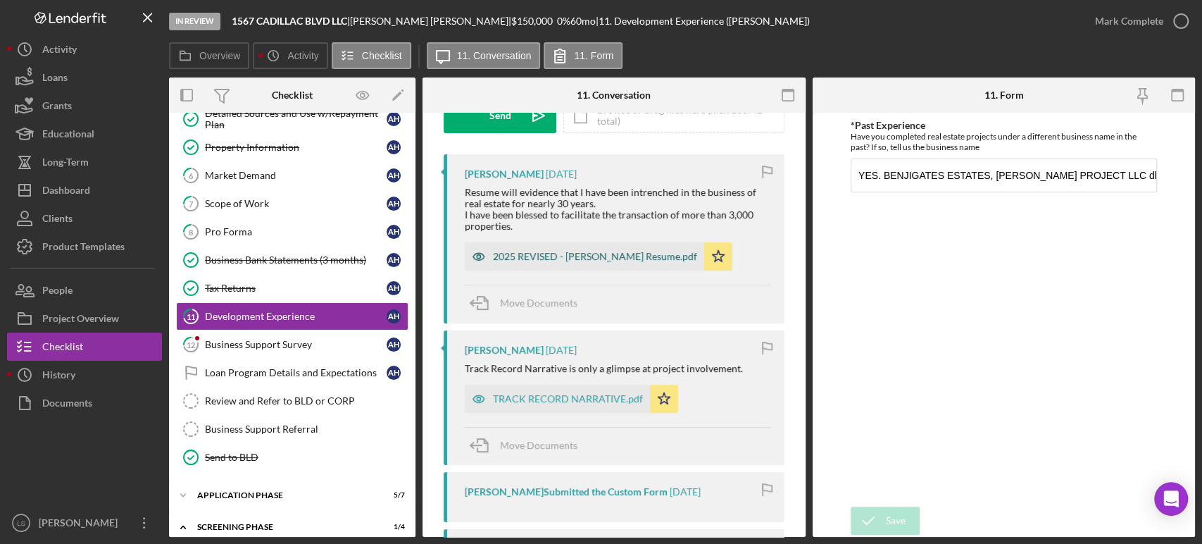
click at [600, 251] on div "2025 REVISED - [PERSON_NAME] Resume.pdf" at bounding box center [595, 256] width 204 height 11
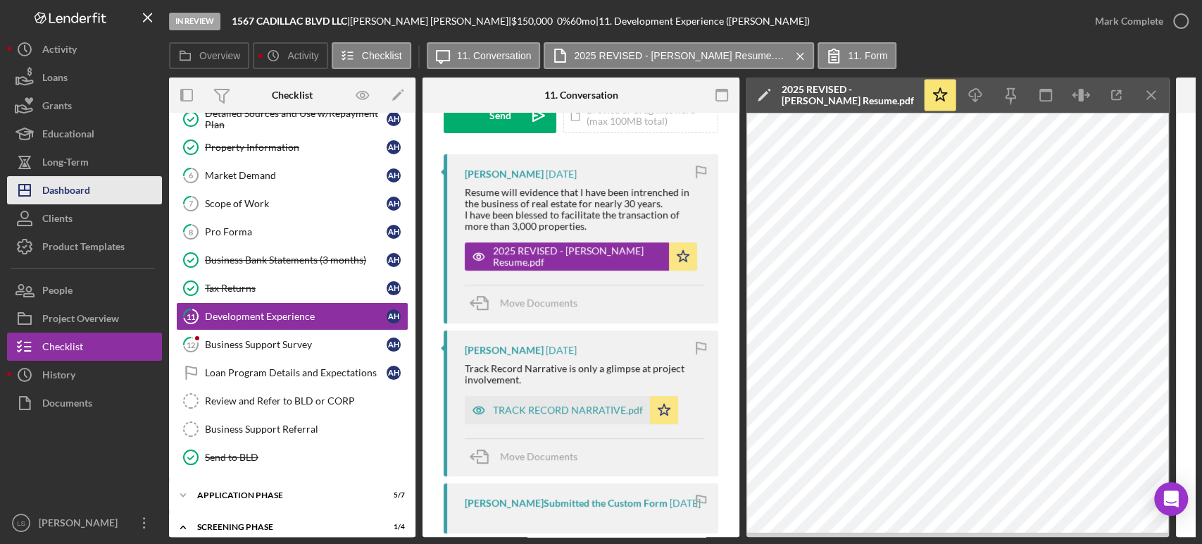
click at [56, 196] on div "Dashboard" at bounding box center [66, 192] width 48 height 32
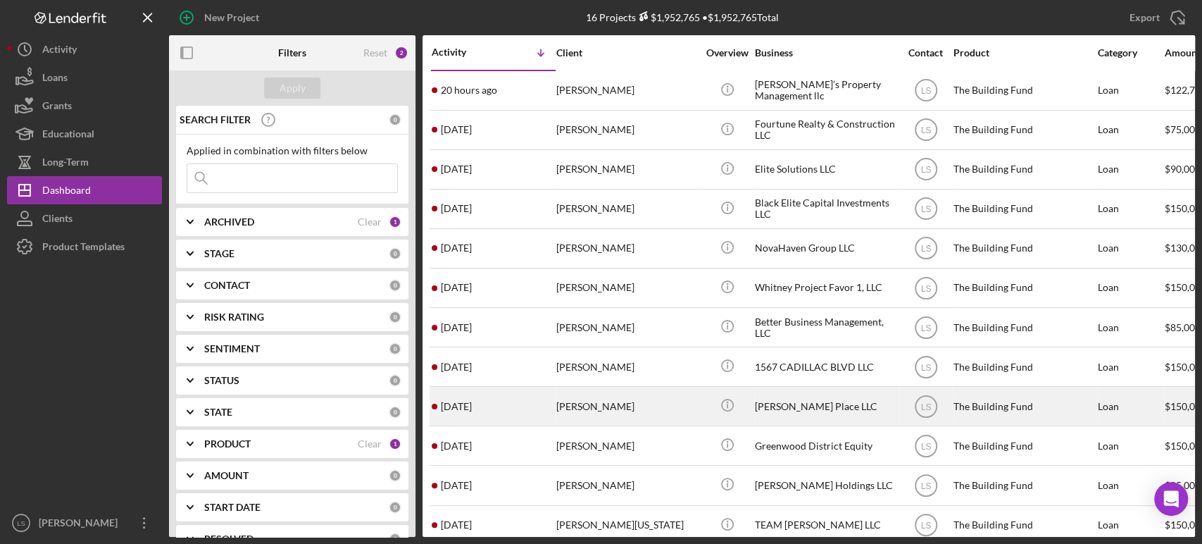
click at [608, 398] on div "[PERSON_NAME]" at bounding box center [626, 405] width 141 height 37
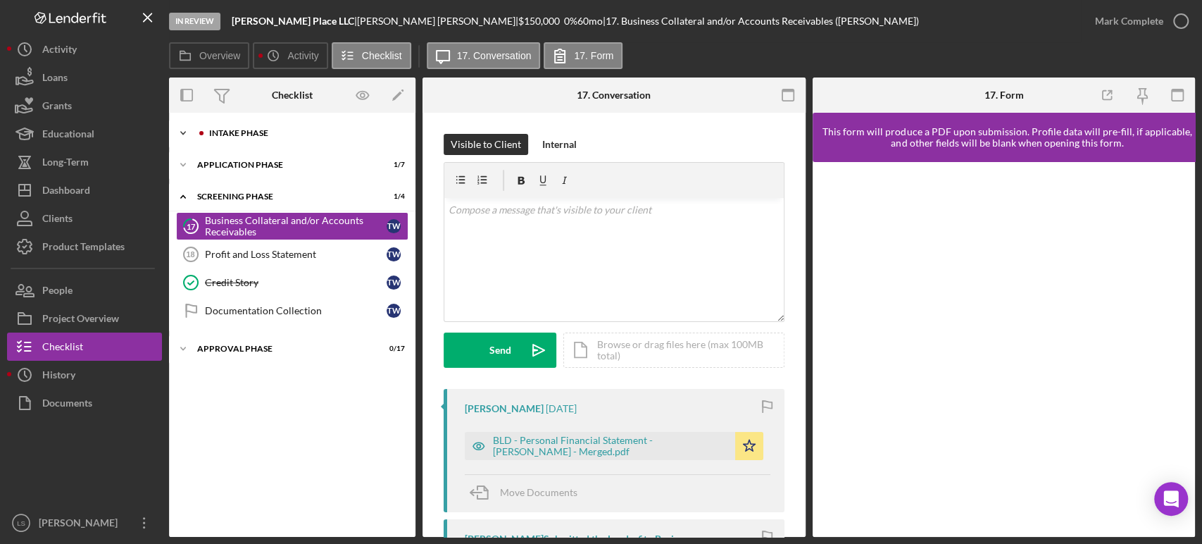
click at [318, 126] on div "Icon/Expander Intake Phase 1 / 17" at bounding box center [292, 133] width 246 height 28
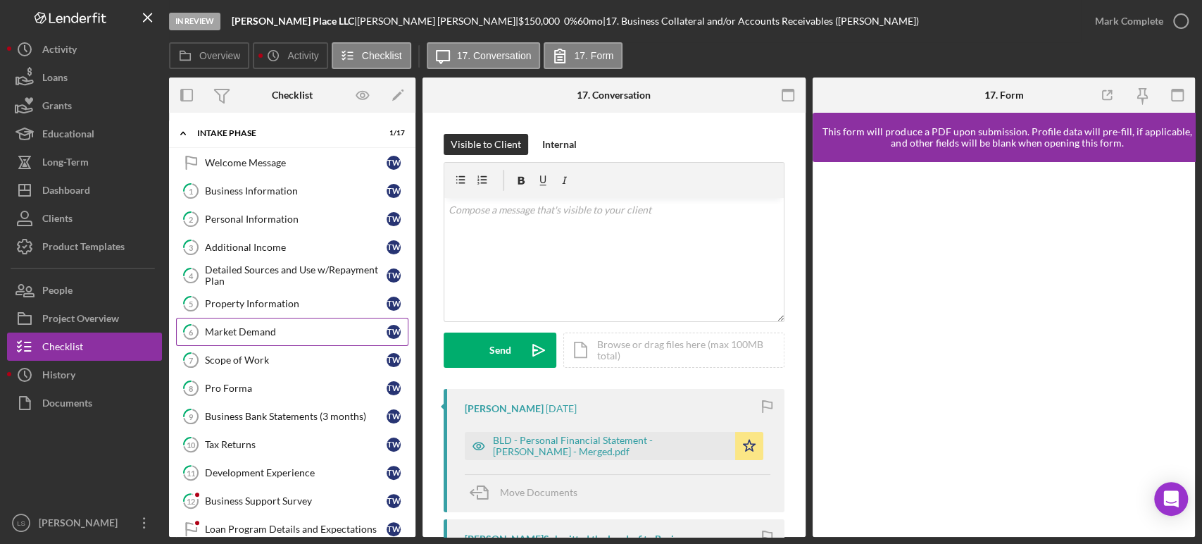
scroll to position [78, 0]
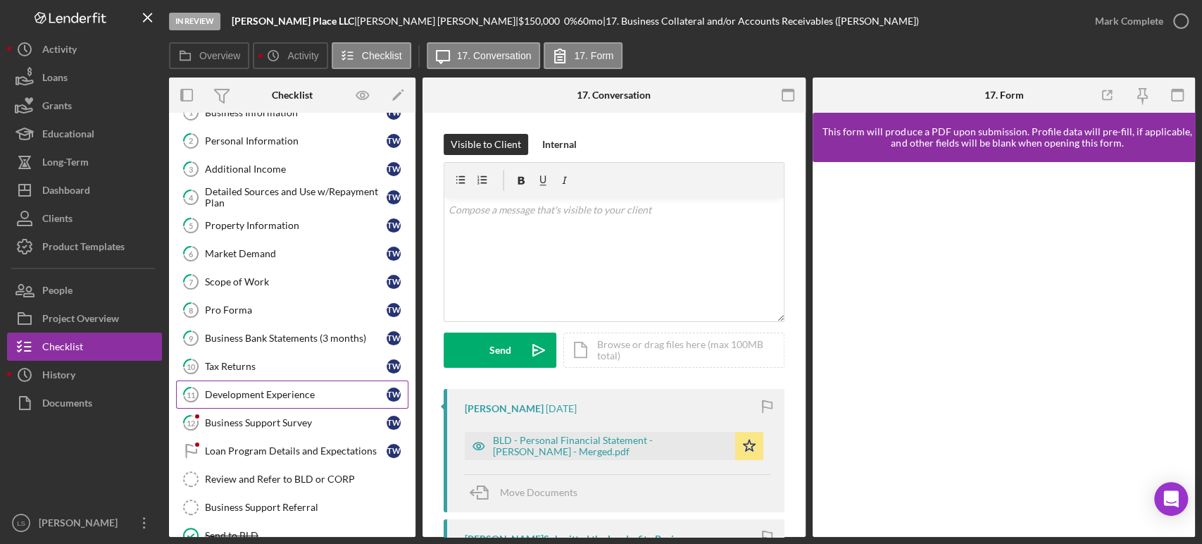
click at [281, 389] on div "Development Experience" at bounding box center [296, 394] width 182 height 11
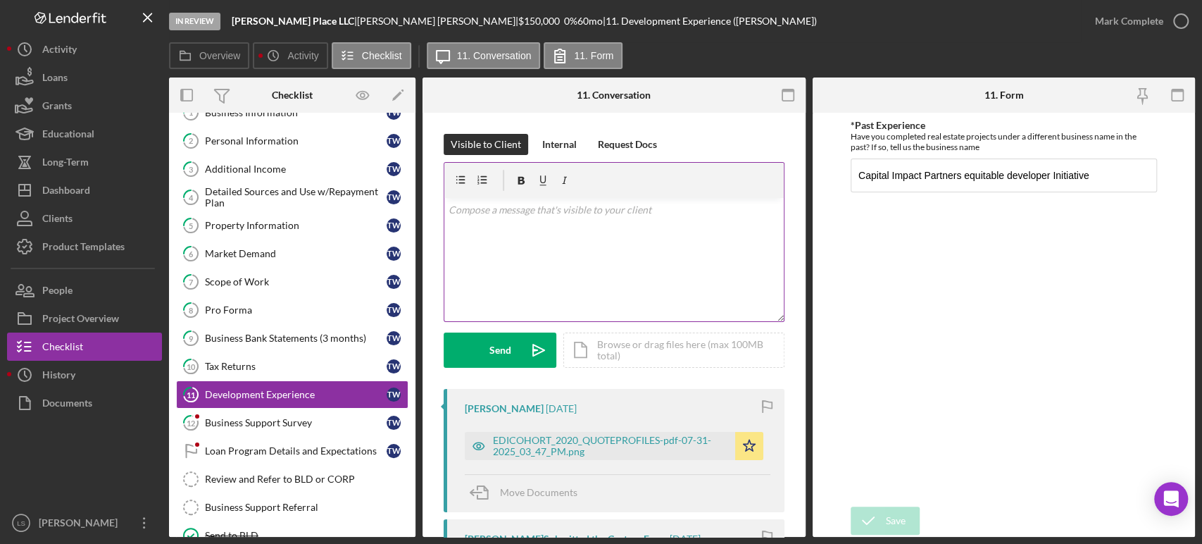
scroll to position [78, 0]
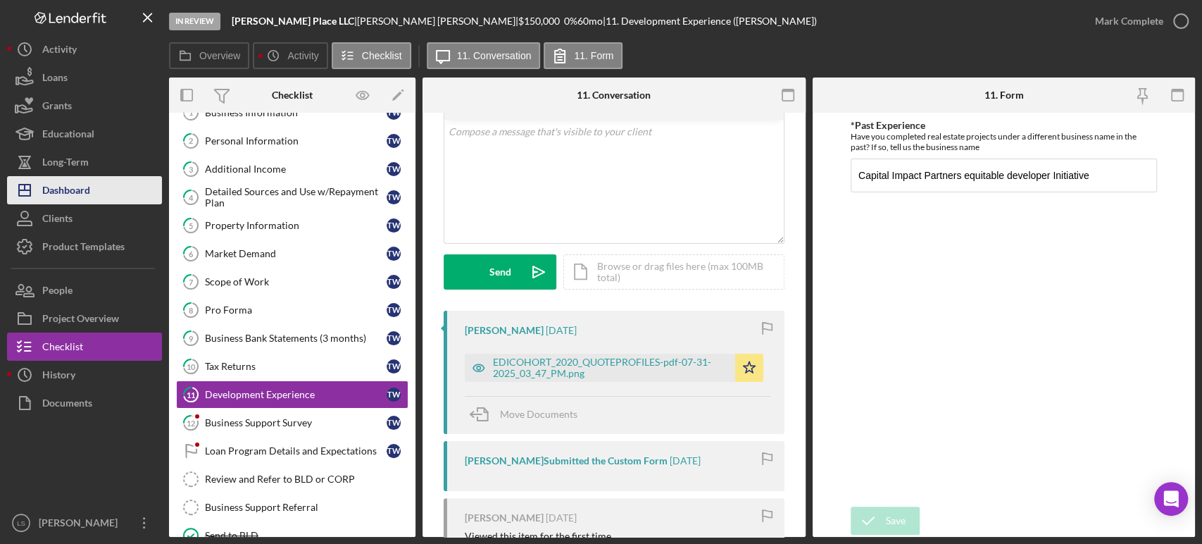
click at [112, 192] on button "Icon/Dashboard Dashboard" at bounding box center [84, 190] width 155 height 28
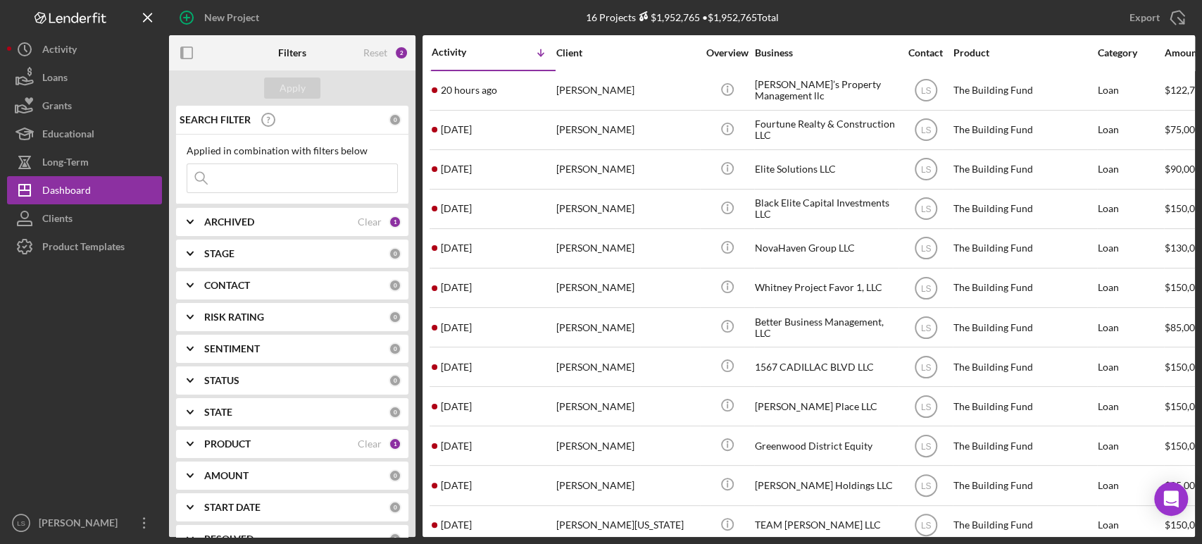
scroll to position [78, 0]
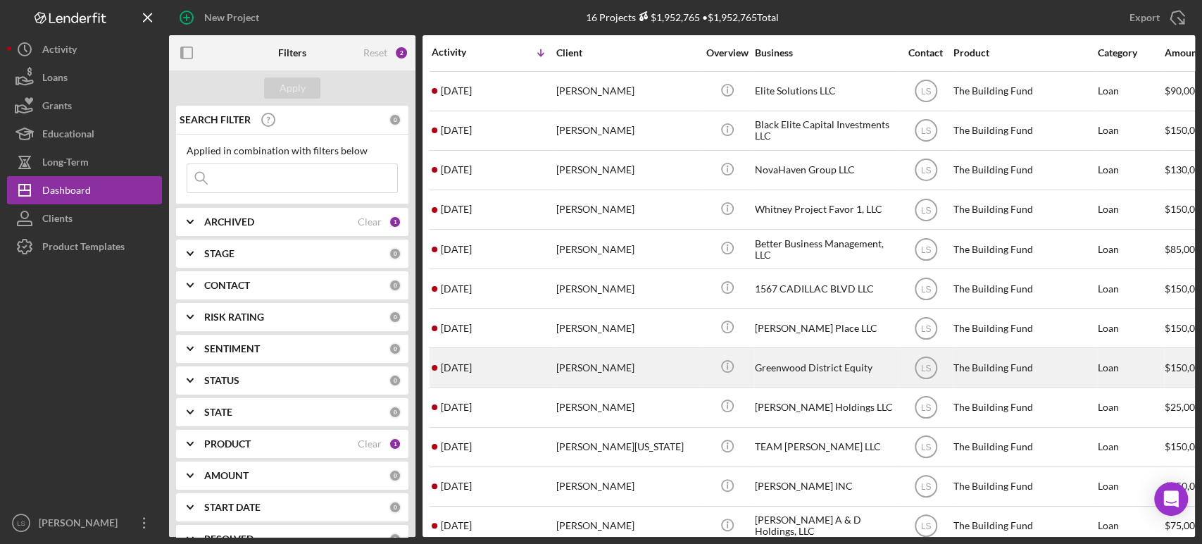
click at [594, 361] on div "[PERSON_NAME]" at bounding box center [626, 367] width 141 height 37
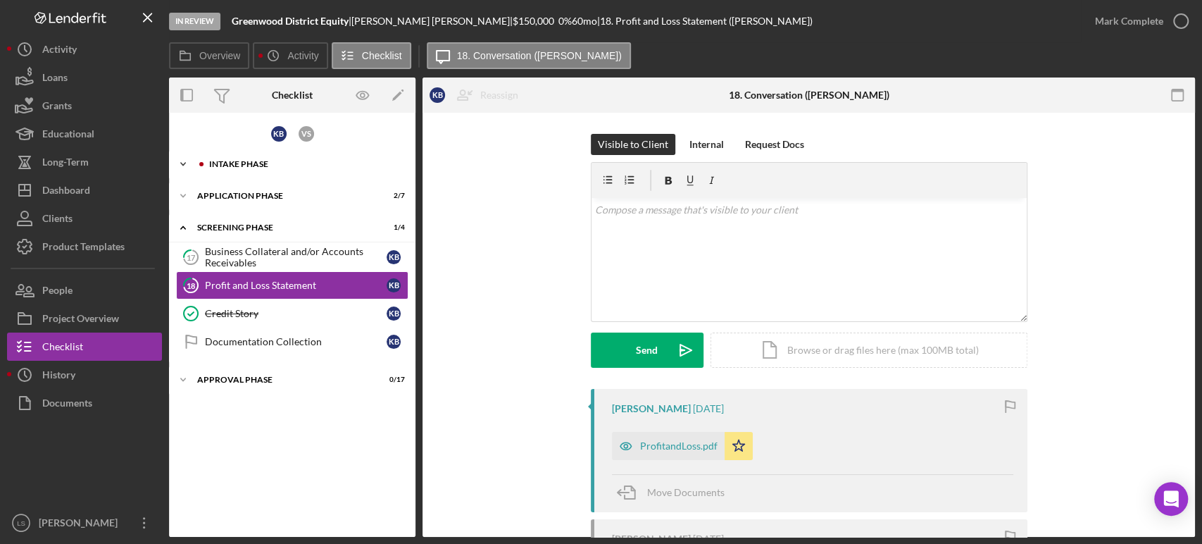
click at [318, 154] on div "Icon/Expander Intake Phase 5 / 17" at bounding box center [292, 164] width 246 height 28
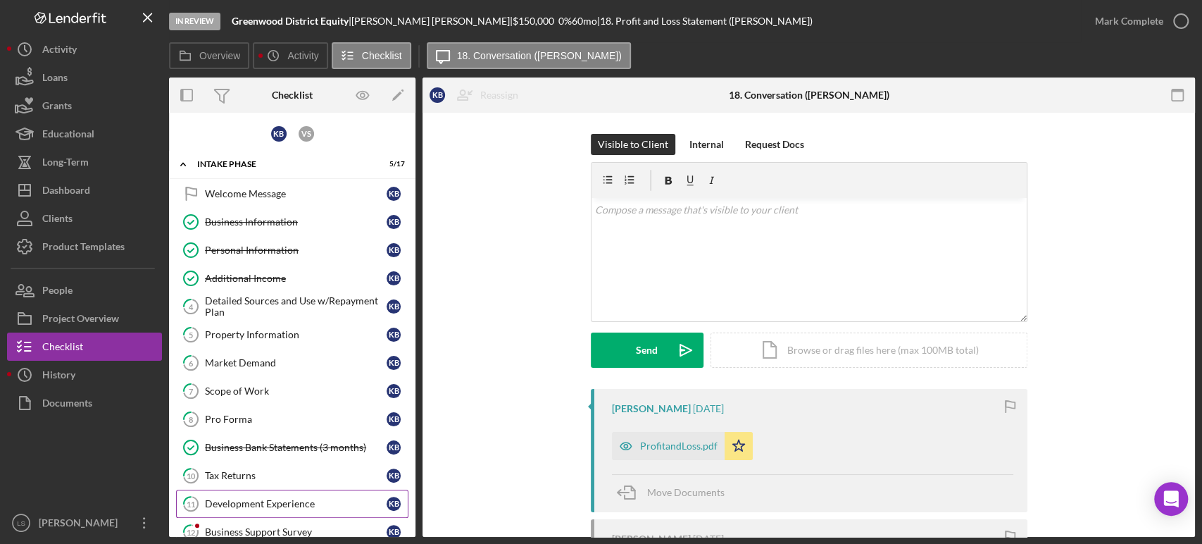
click at [304, 444] on div "Development Experience" at bounding box center [296, 503] width 182 height 11
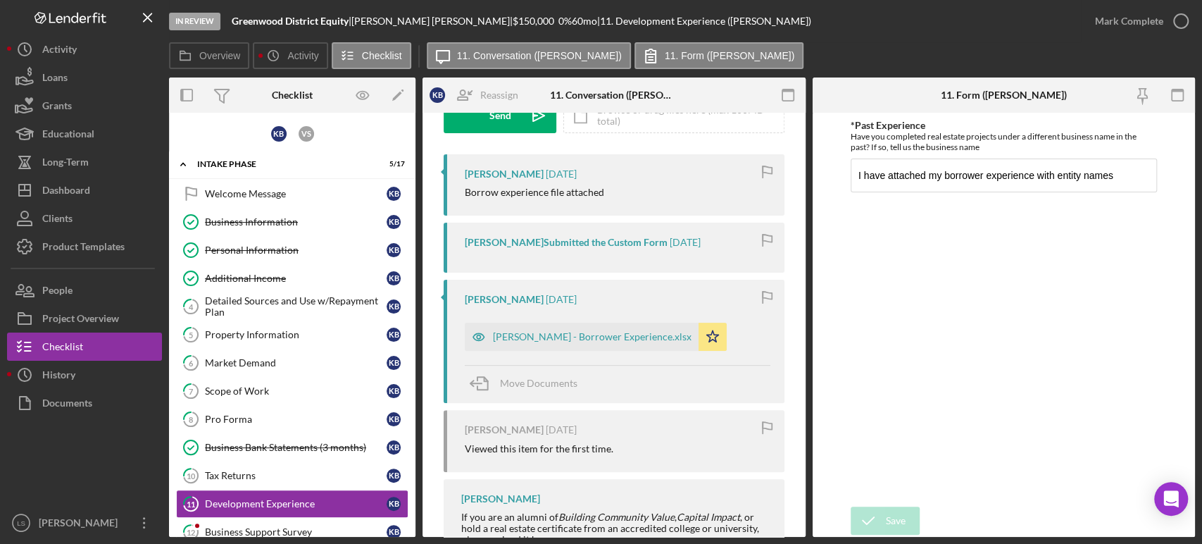
scroll to position [310, 0]
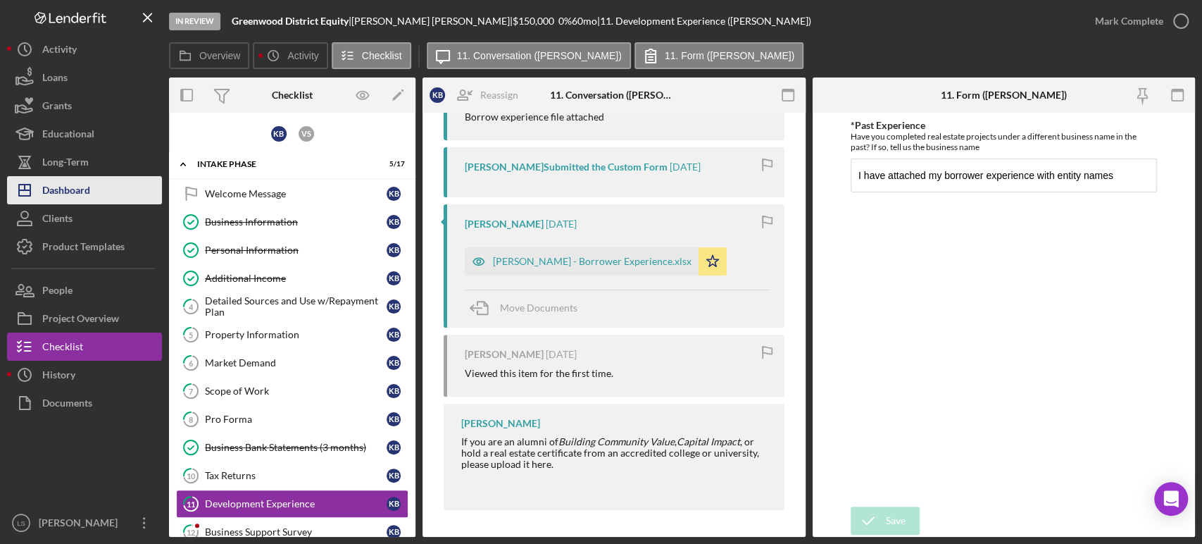
click at [87, 189] on div "Dashboard" at bounding box center [66, 192] width 48 height 32
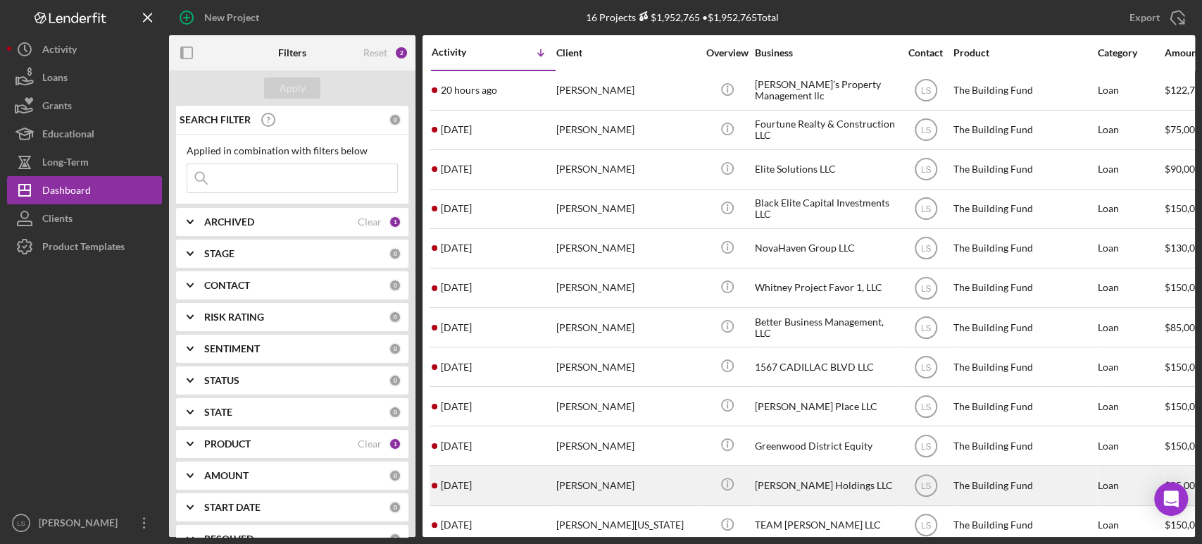
click at [595, 444] on div "[PERSON_NAME]" at bounding box center [626, 484] width 141 height 37
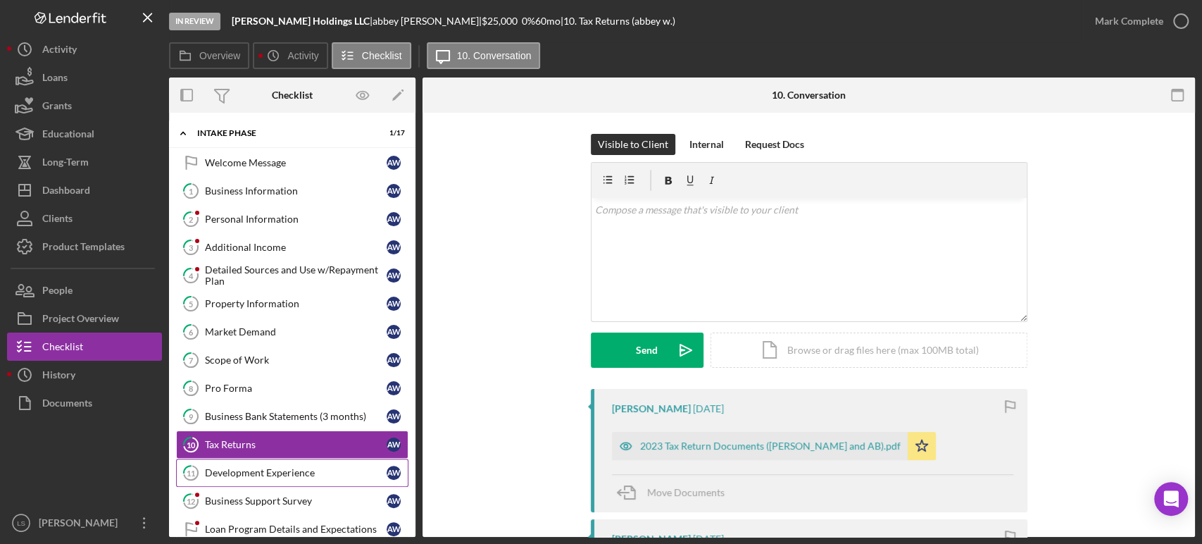
click at [296, 444] on link "11 Development Experience a w" at bounding box center [292, 472] width 232 height 28
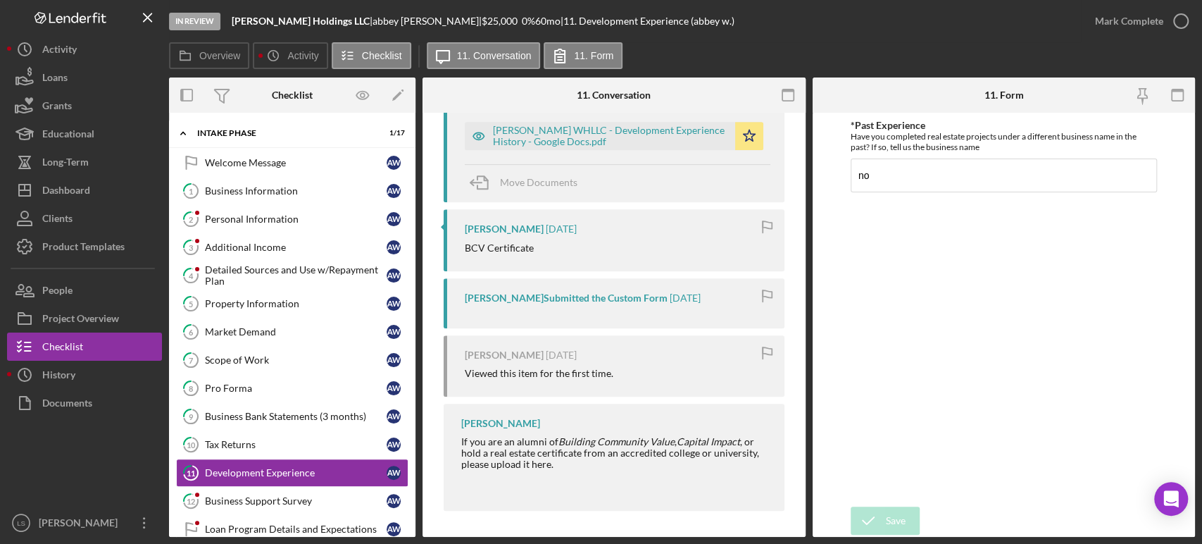
scroll to position [373, 0]
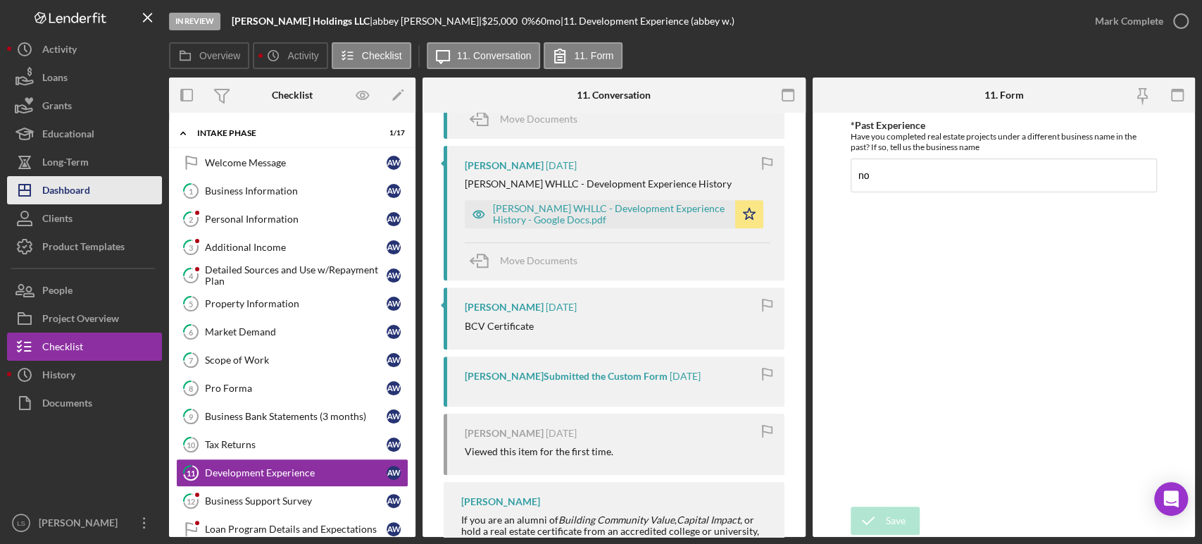
click at [84, 193] on div "Dashboard" at bounding box center [66, 192] width 48 height 32
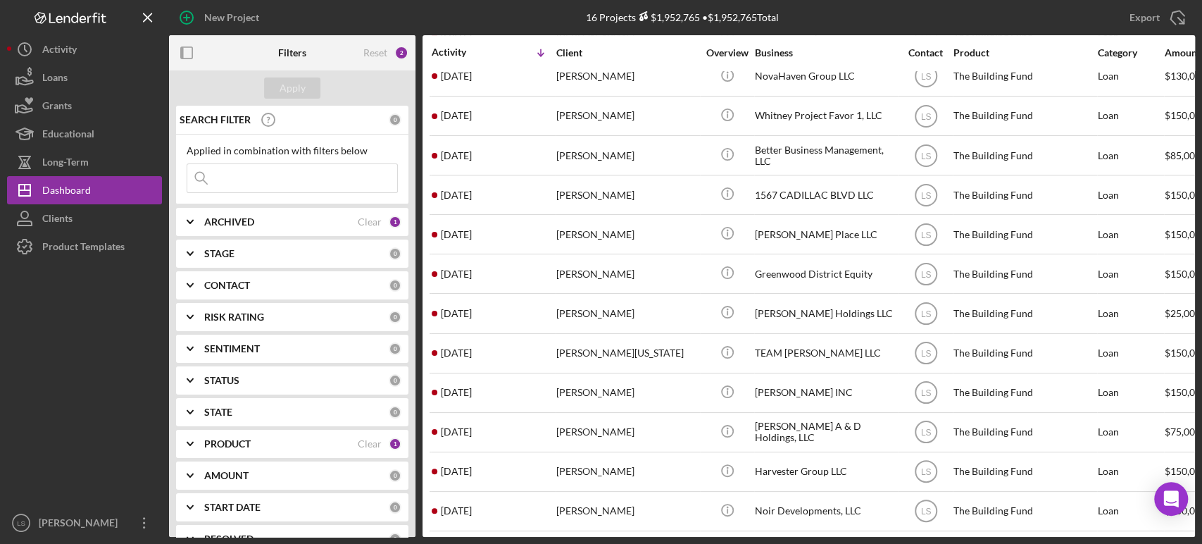
scroll to position [180, 0]
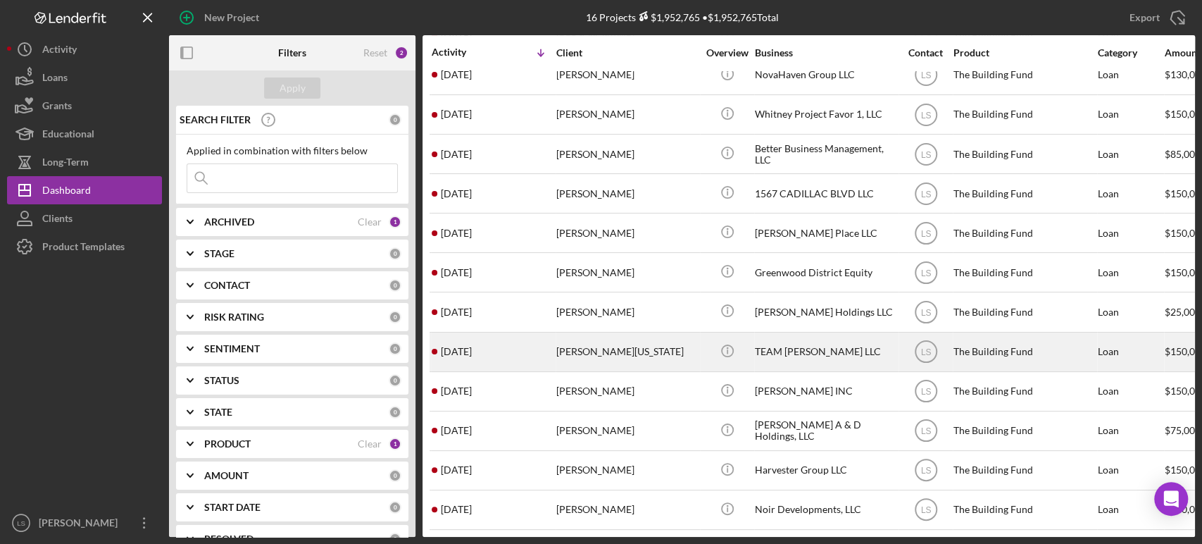
click at [615, 342] on div "[PERSON_NAME][US_STATE]" at bounding box center [626, 351] width 141 height 37
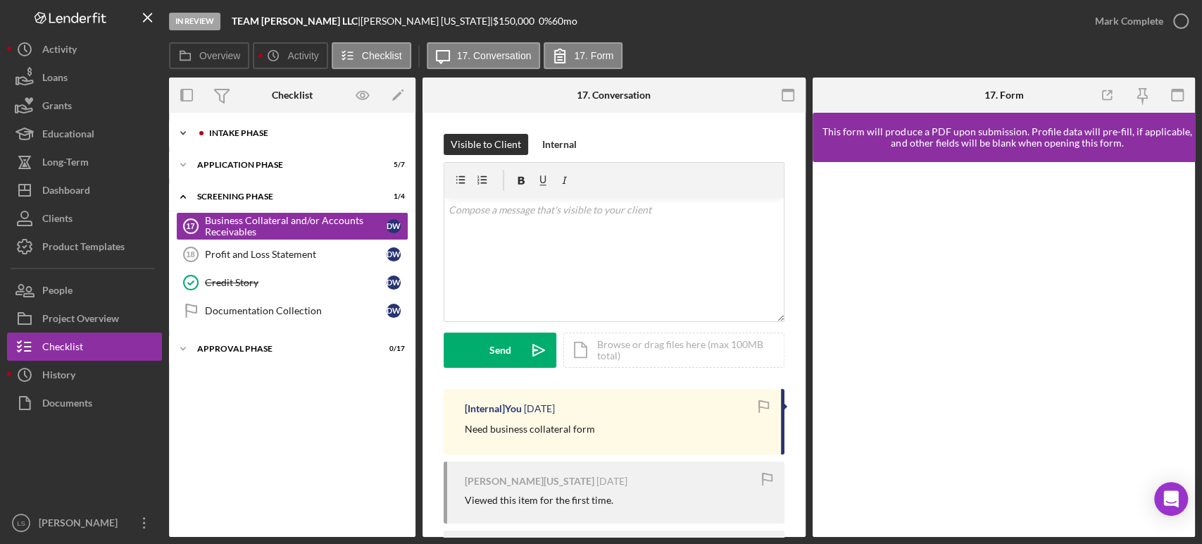
click at [294, 127] on div "Icon/Expander Intake Phase 4 / 17" at bounding box center [292, 133] width 246 height 28
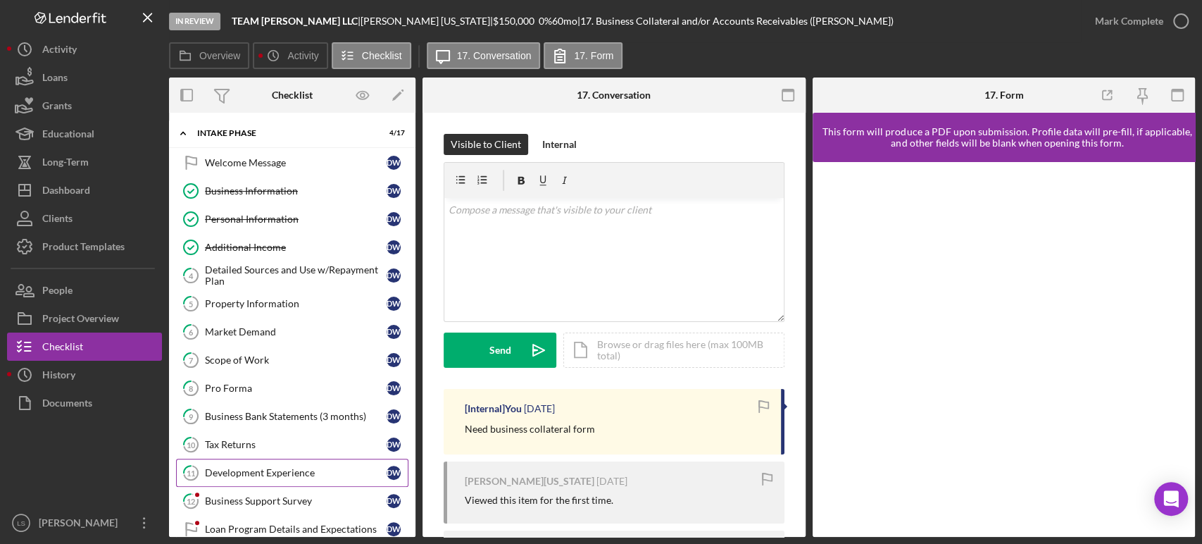
click at [292, 444] on div "Development Experience" at bounding box center [296, 472] width 182 height 11
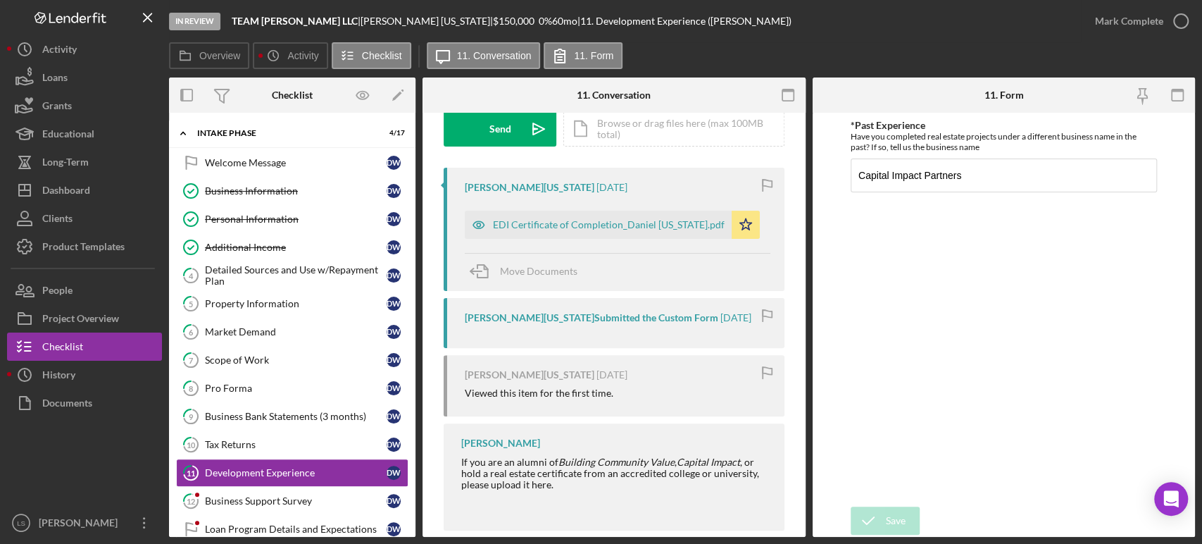
scroll to position [242, 0]
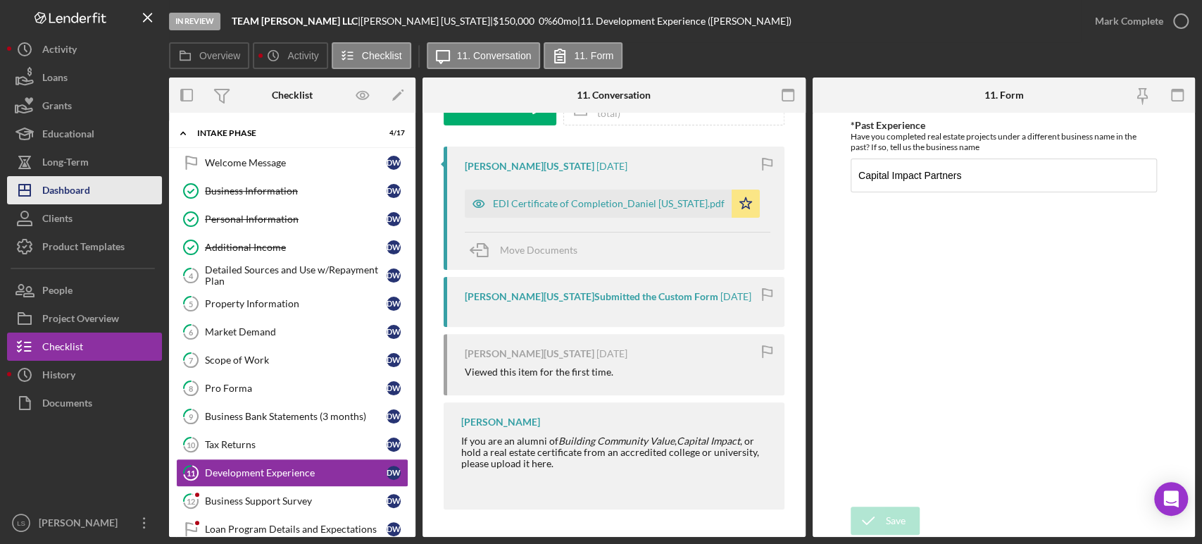
click at [109, 183] on button "Icon/Dashboard Dashboard" at bounding box center [84, 190] width 155 height 28
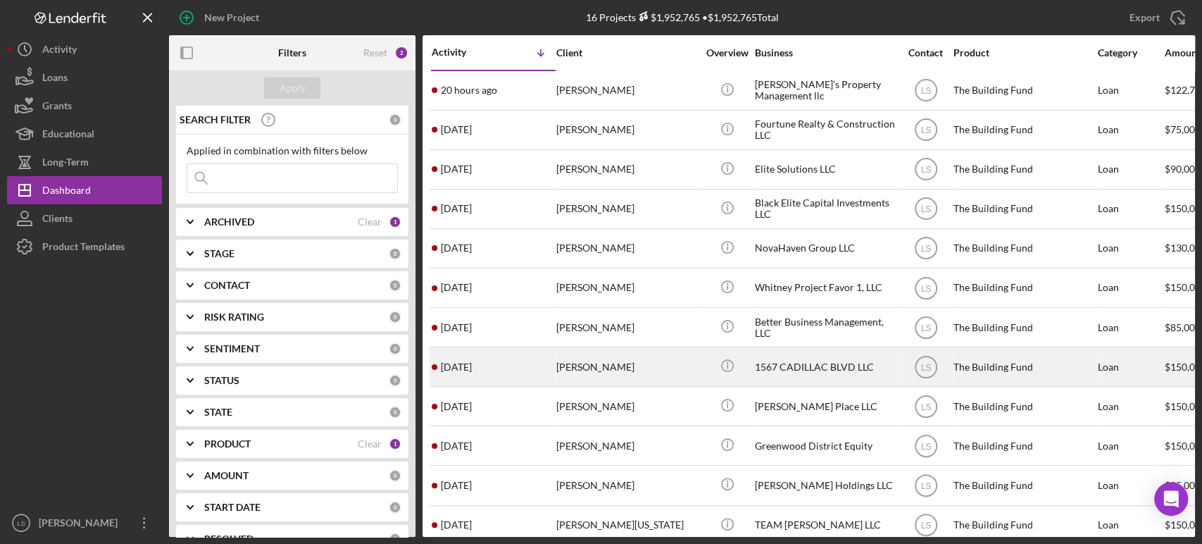
scroll to position [156, 0]
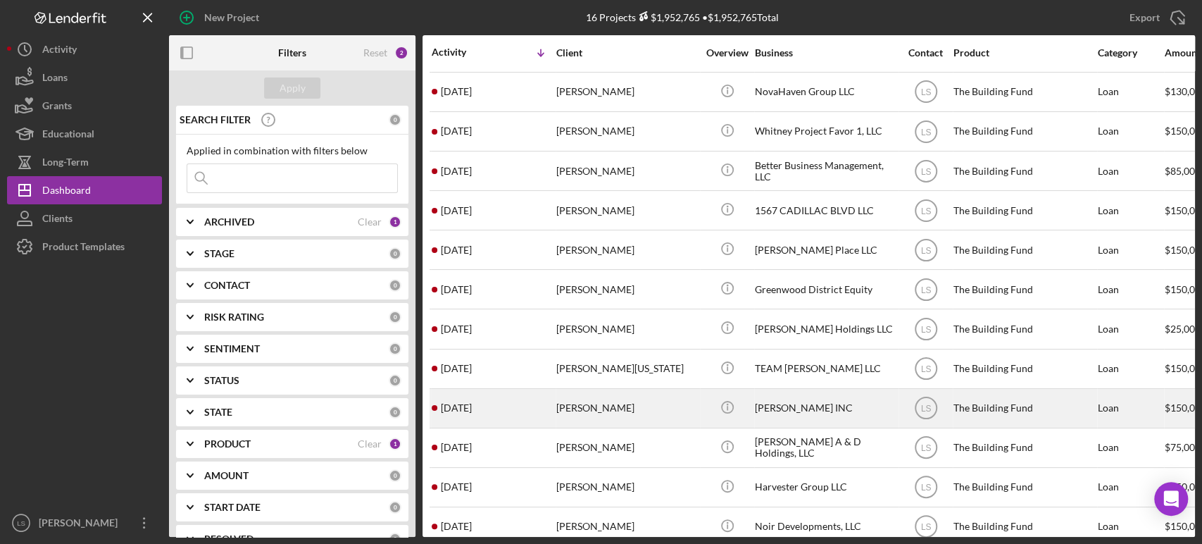
click at [590, 403] on div "[PERSON_NAME]" at bounding box center [626, 407] width 141 height 37
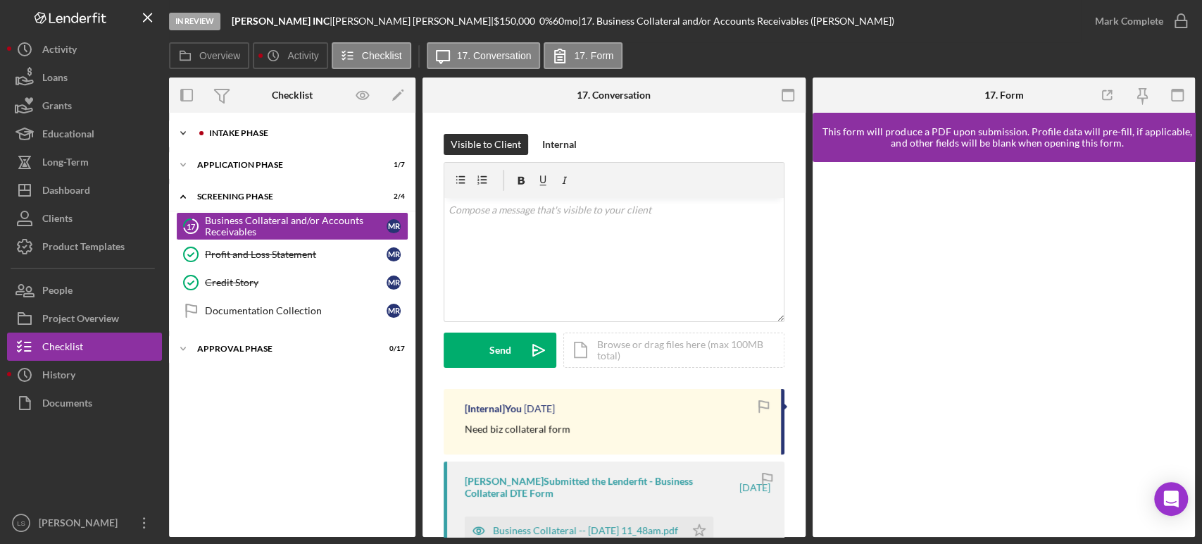
click at [273, 122] on div "Icon/Expander Intake Phase 4 / 17" at bounding box center [292, 133] width 246 height 28
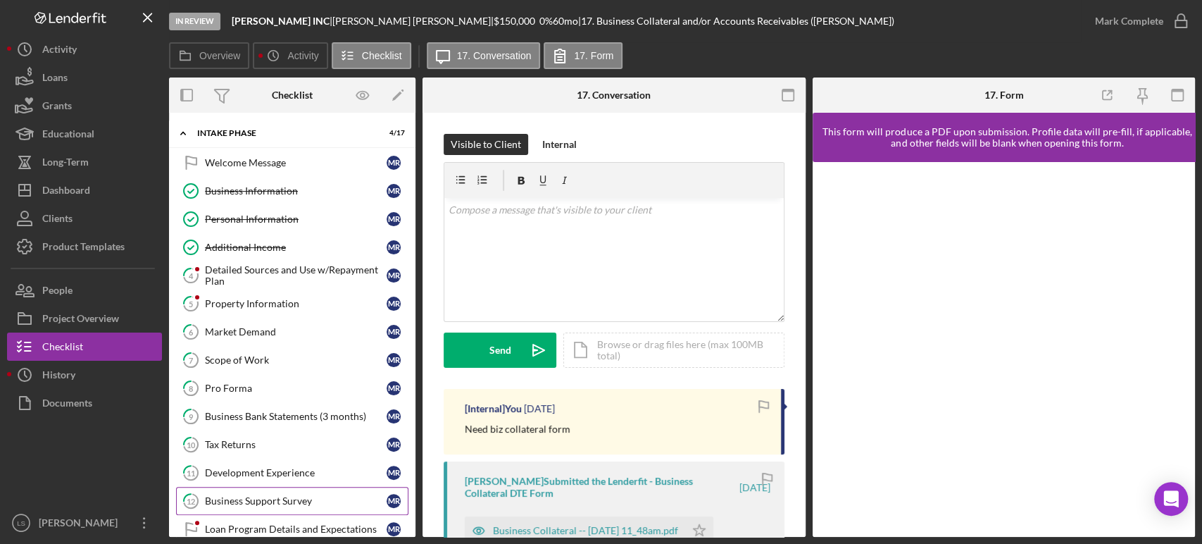
click at [275, 444] on div "Business Support Survey" at bounding box center [296, 500] width 182 height 11
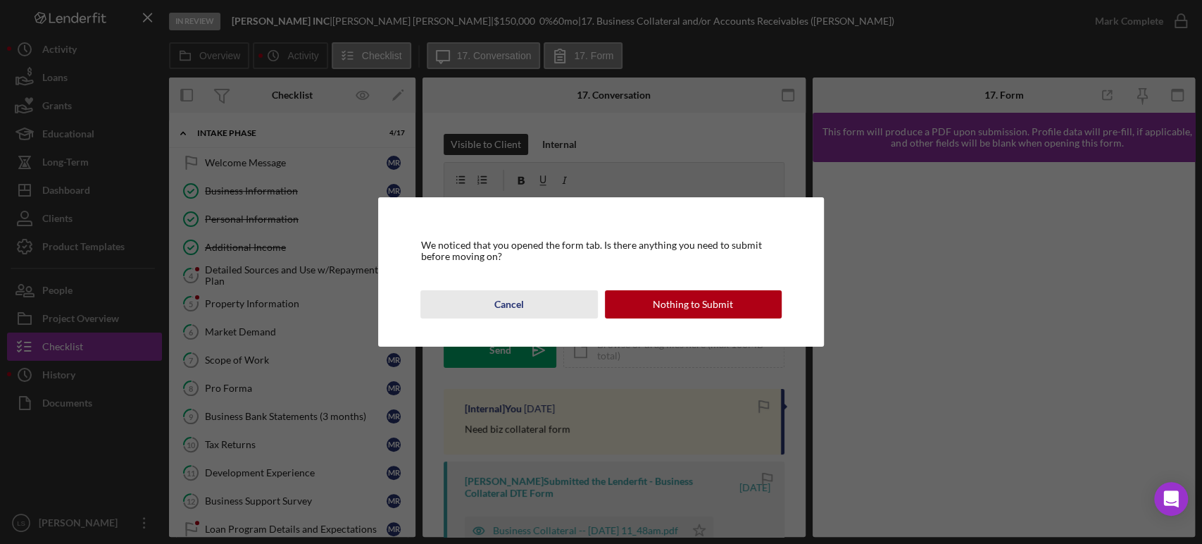
click at [512, 298] on div "Cancel" at bounding box center [509, 304] width 30 height 28
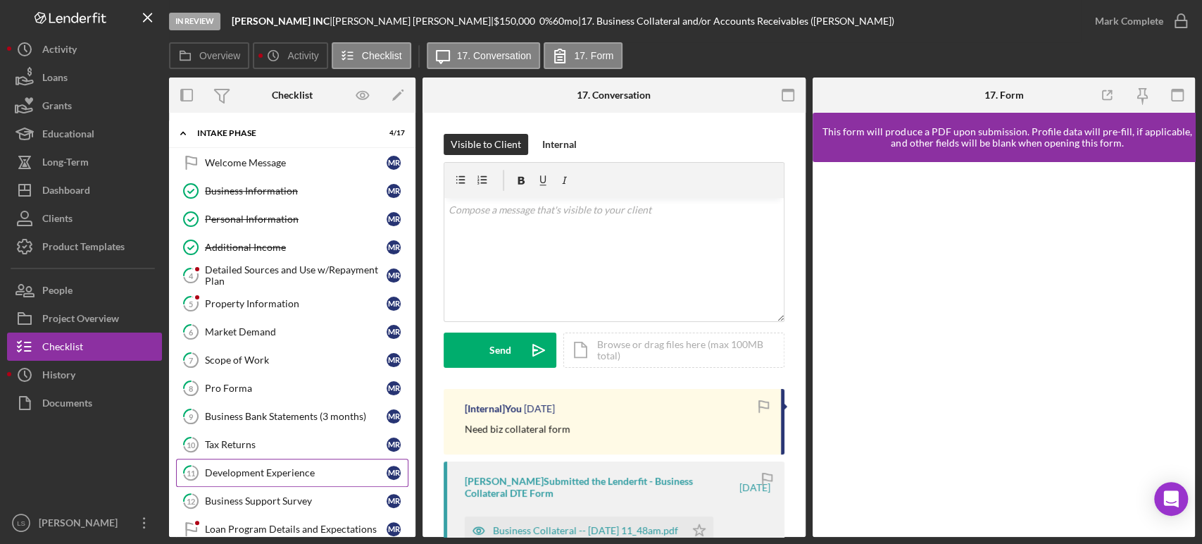
click at [339, 444] on link "11 Development Experience M R" at bounding box center [292, 472] width 232 height 28
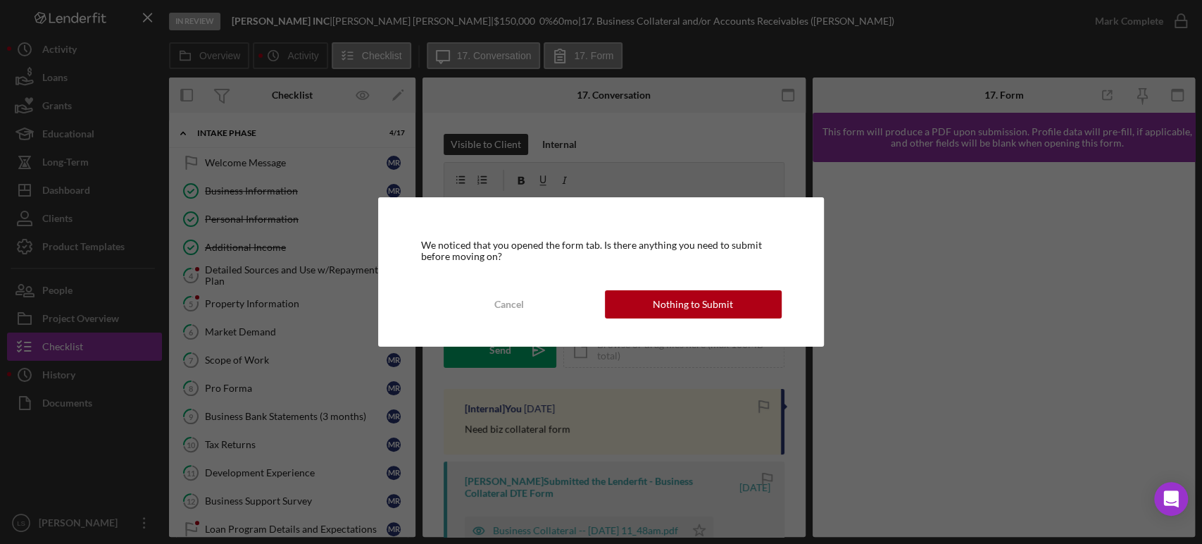
click at [689, 298] on div "Nothing to Submit" at bounding box center [693, 304] width 80 height 28
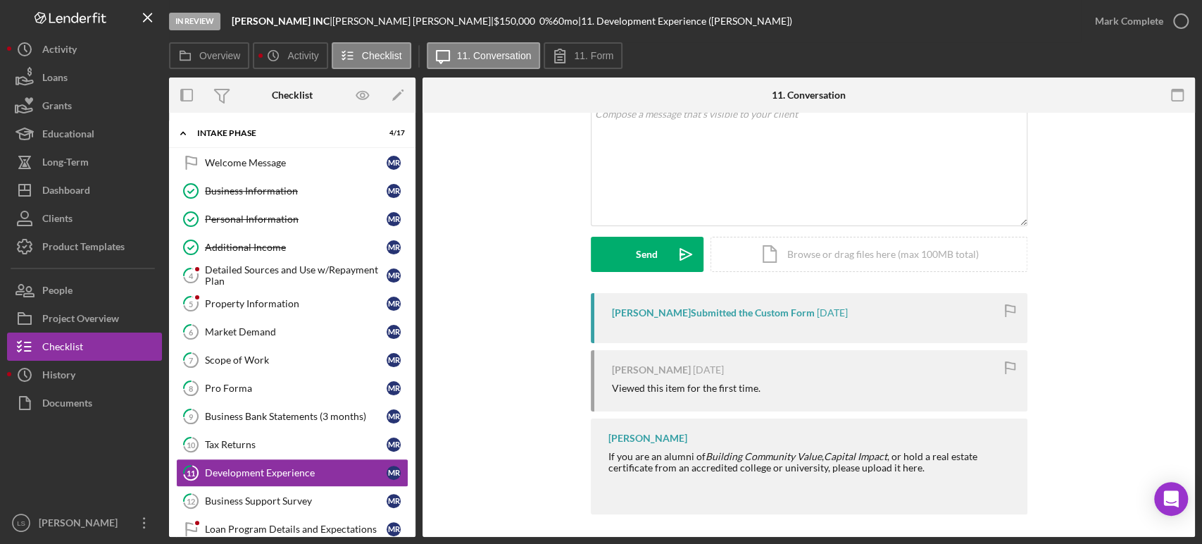
scroll to position [101, 0]
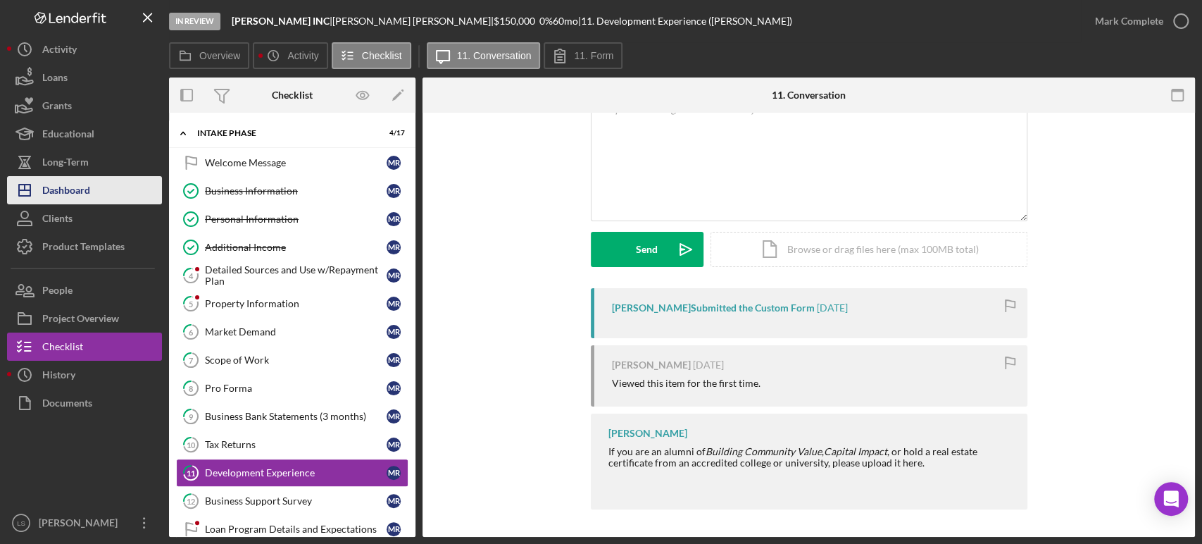
click at [68, 181] on div "Dashboard" at bounding box center [66, 192] width 48 height 32
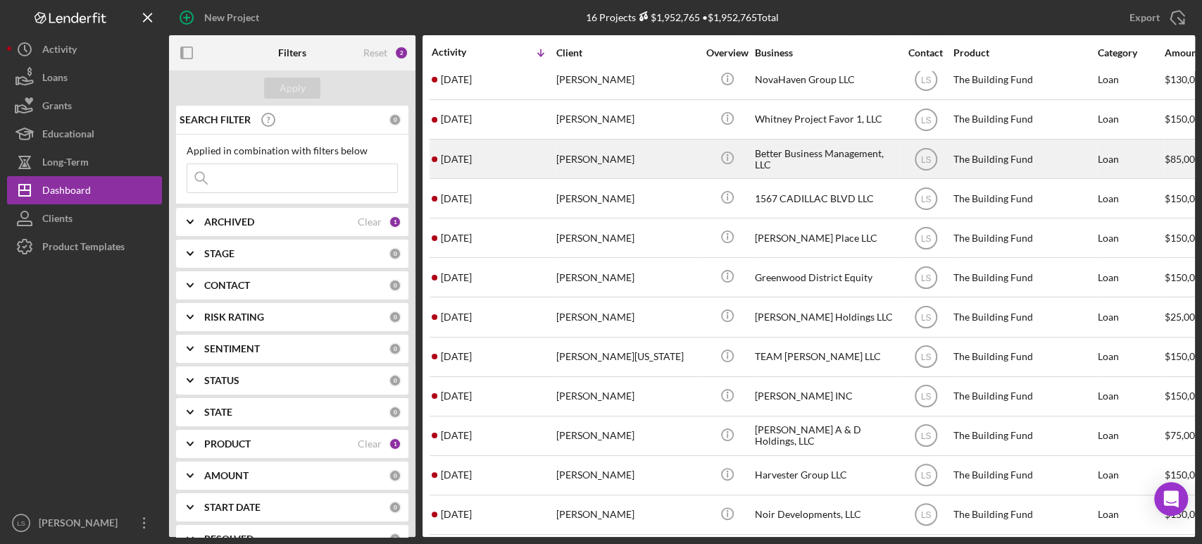
scroll to position [180, 0]
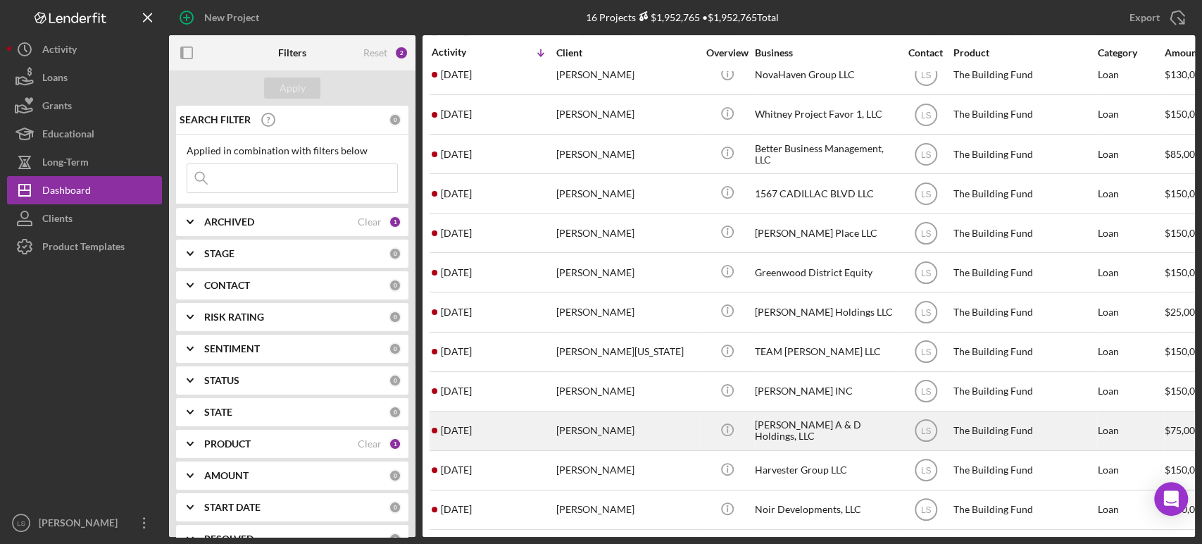
click at [590, 418] on div "[PERSON_NAME]" at bounding box center [626, 430] width 141 height 37
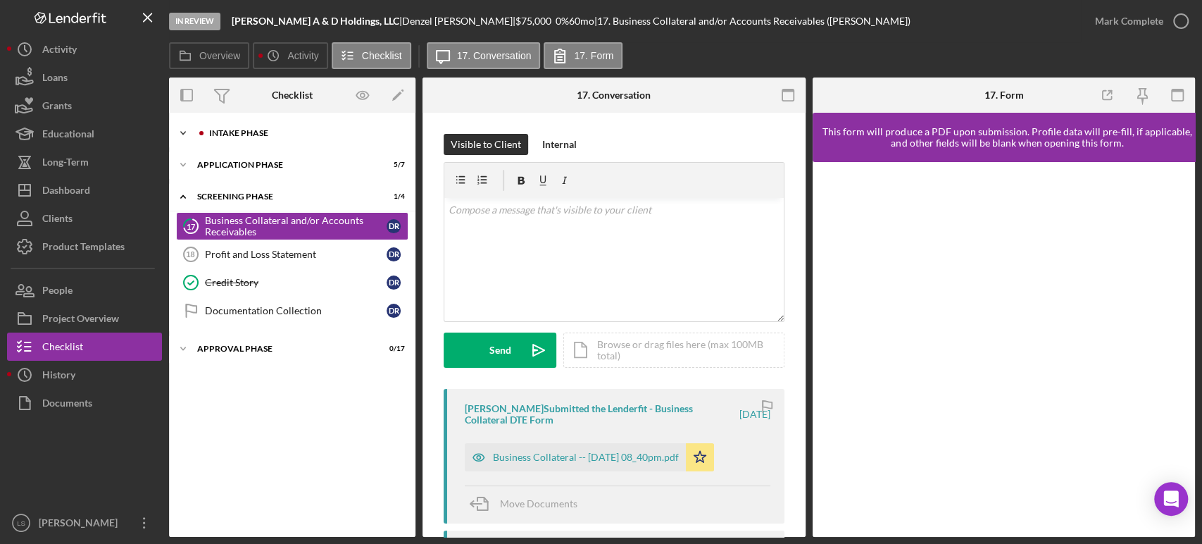
click at [263, 129] on div "Intake Phase" at bounding box center [303, 133] width 189 height 8
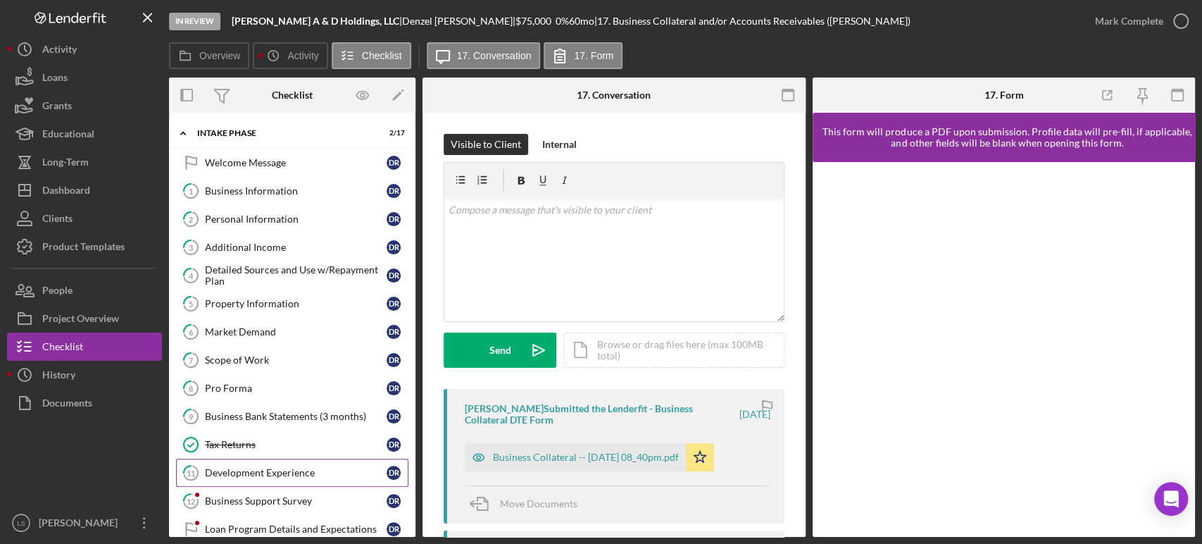
click at [261, 444] on div "Development Experience" at bounding box center [296, 472] width 182 height 11
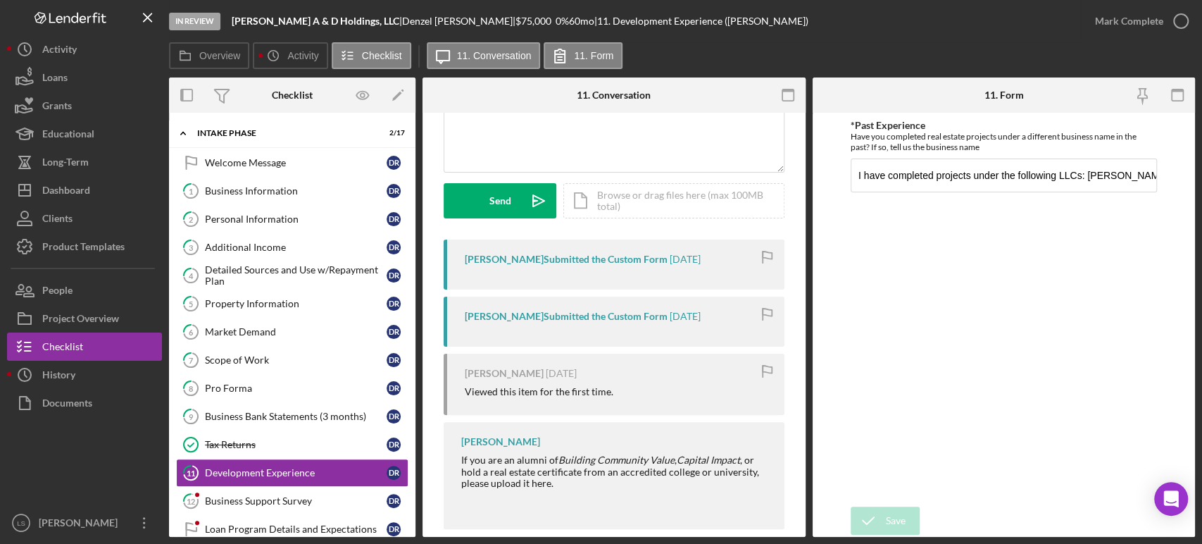
scroll to position [169, 0]
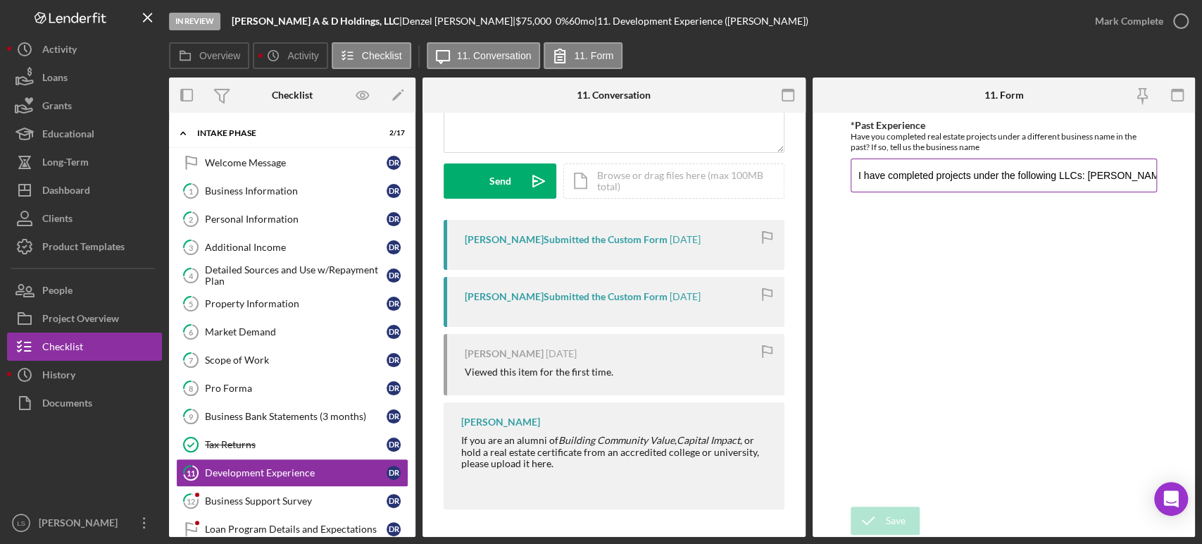
click at [982, 170] on input "I have completed projects under the following LLCs: [PERSON_NAME] A&D Holdings …" at bounding box center [1004, 175] width 306 height 34
click at [88, 199] on div "Dashboard" at bounding box center [66, 192] width 48 height 32
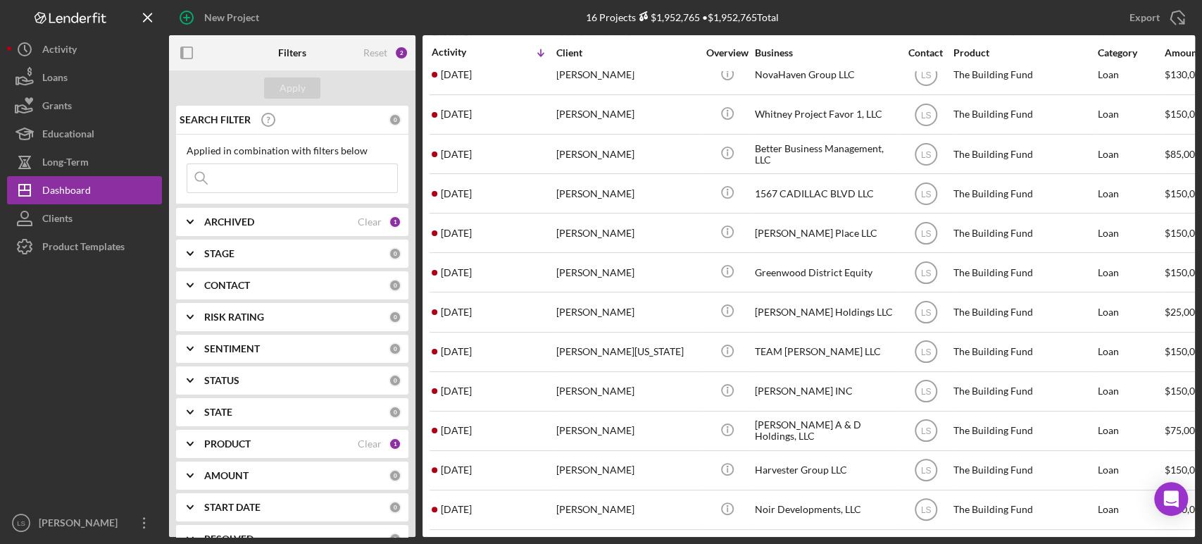
scroll to position [180, 0]
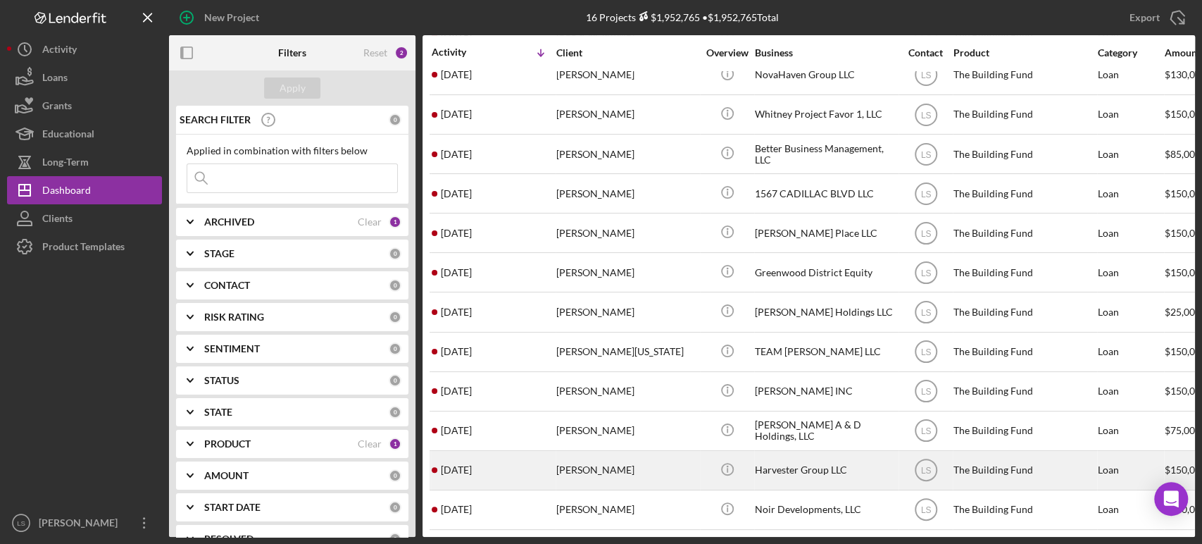
click at [615, 444] on div "[PERSON_NAME]" at bounding box center [626, 469] width 141 height 37
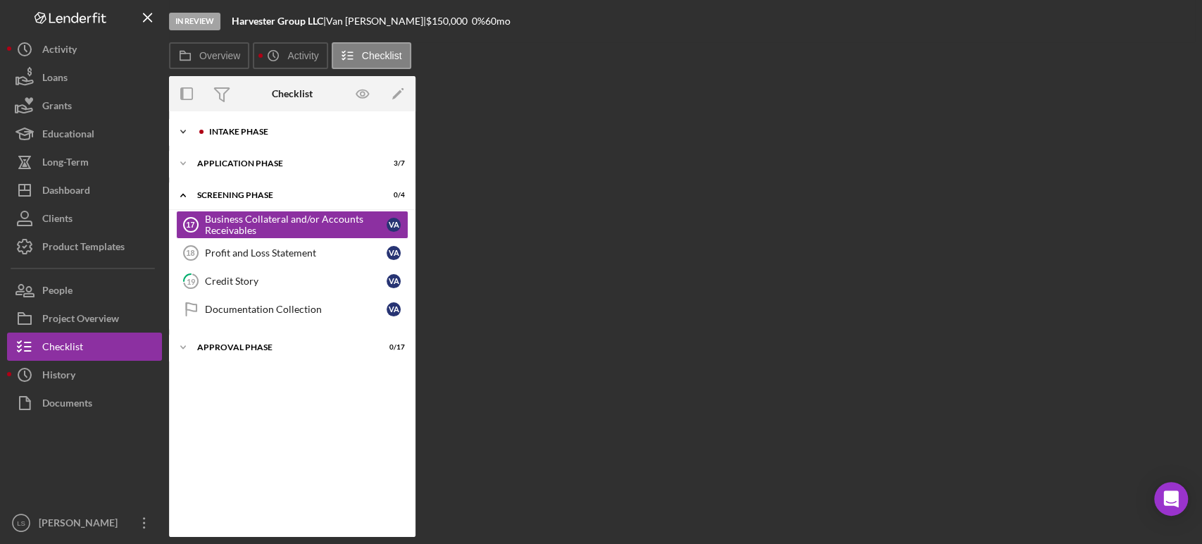
click at [237, 134] on div "Intake Phase" at bounding box center [303, 131] width 189 height 8
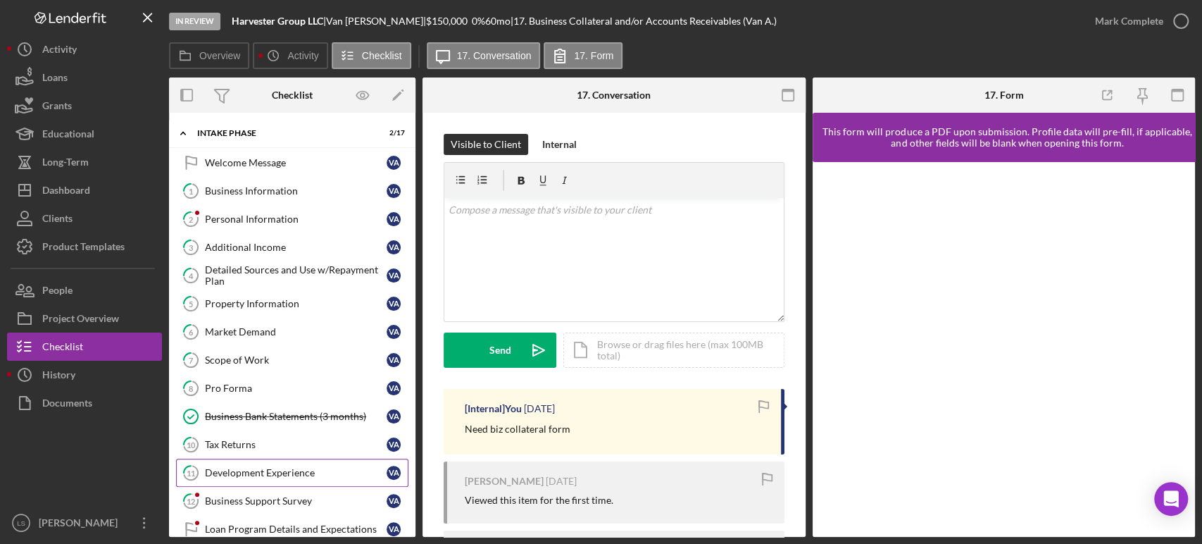
click at [262, 444] on link "11 Development Experience V A" at bounding box center [292, 472] width 232 height 28
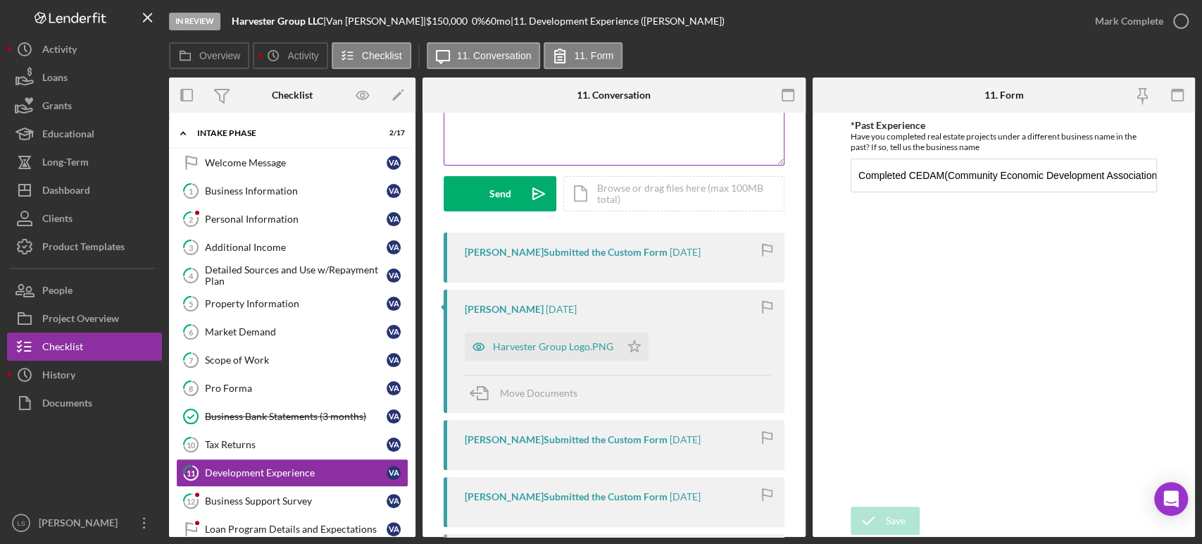
scroll to position [234, 0]
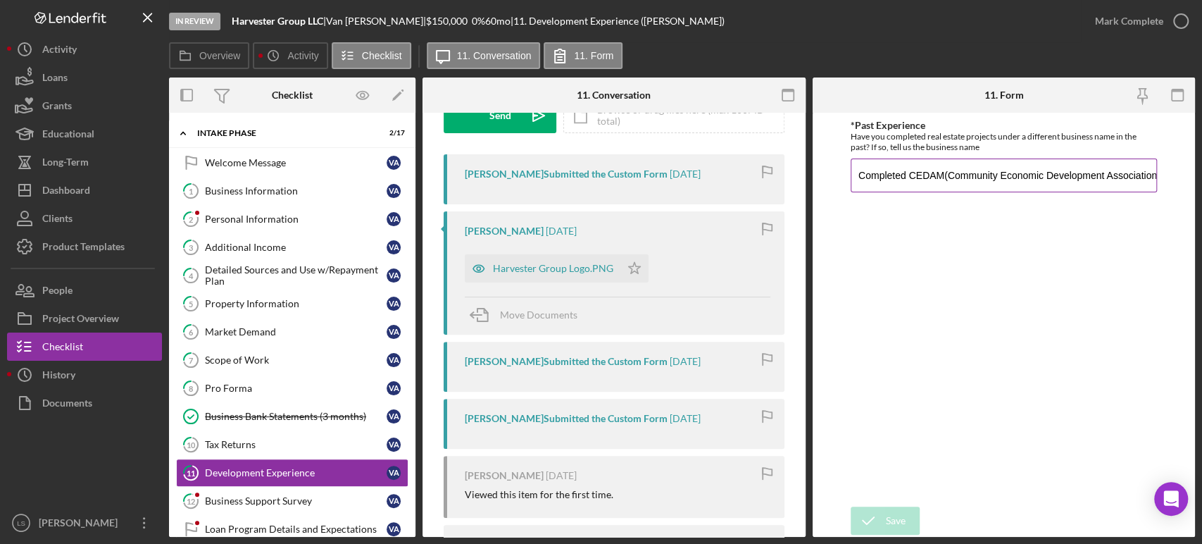
click at [875, 180] on input "Completed CEDAM(Community Economic Development Association of [US_STATE]) Reale…" at bounding box center [1004, 175] width 306 height 34
click at [81, 190] on div "Dashboard" at bounding box center [66, 192] width 48 height 32
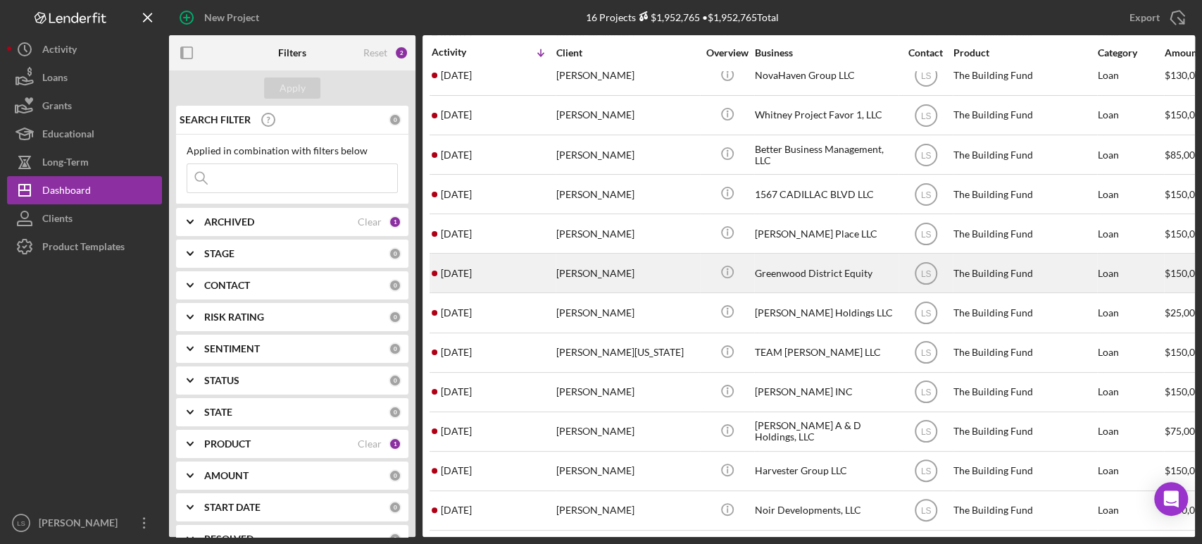
scroll to position [180, 0]
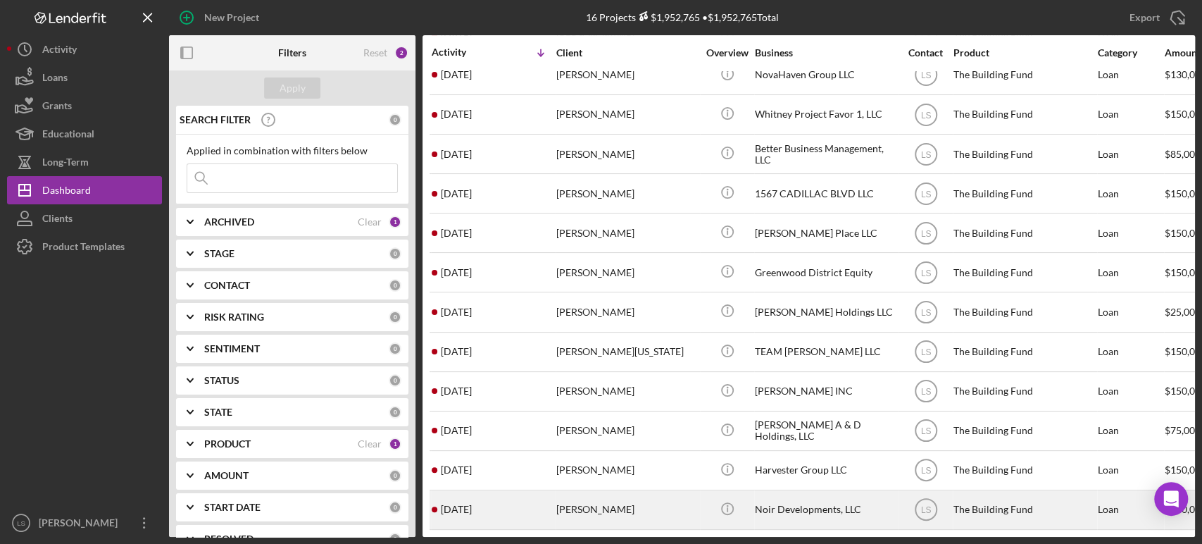
click at [630, 444] on div "[PERSON_NAME]" at bounding box center [626, 509] width 141 height 37
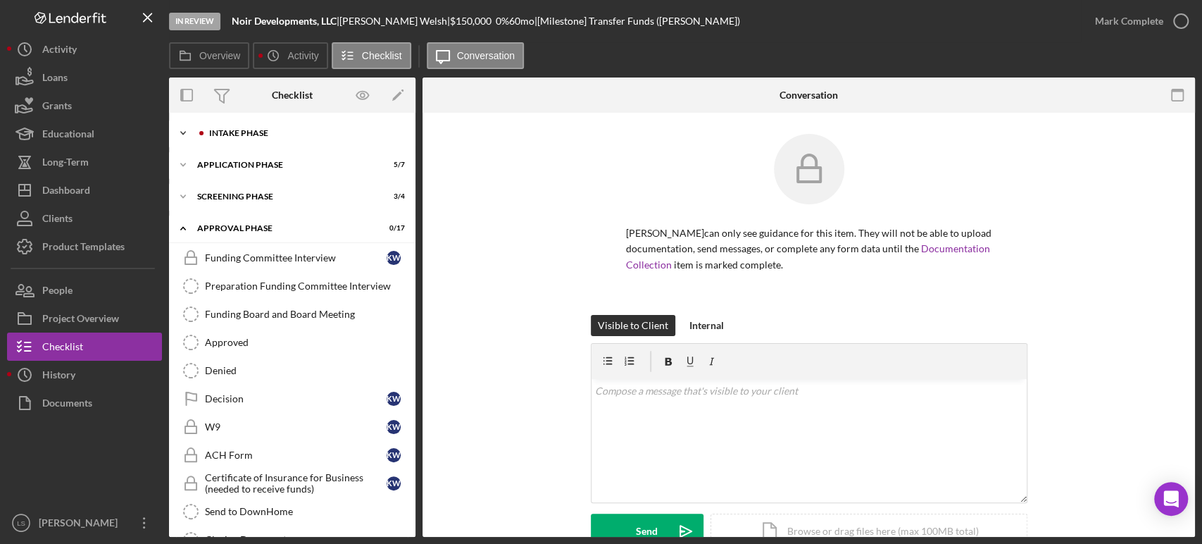
click at [279, 137] on div "Icon/Expander Intake Phase 6 / 17" at bounding box center [292, 133] width 246 height 28
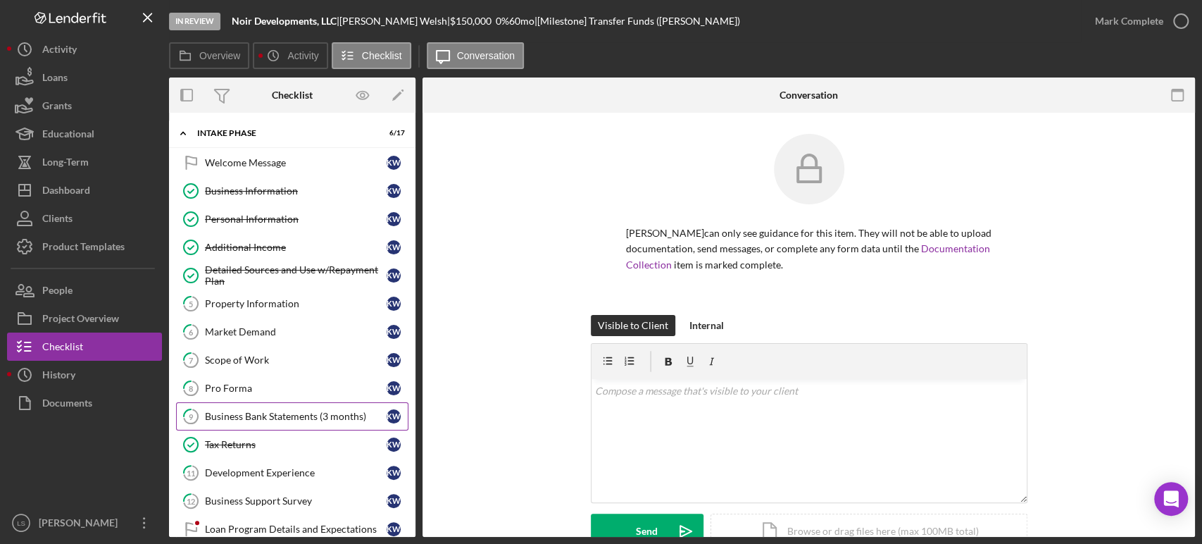
scroll to position [78, 0]
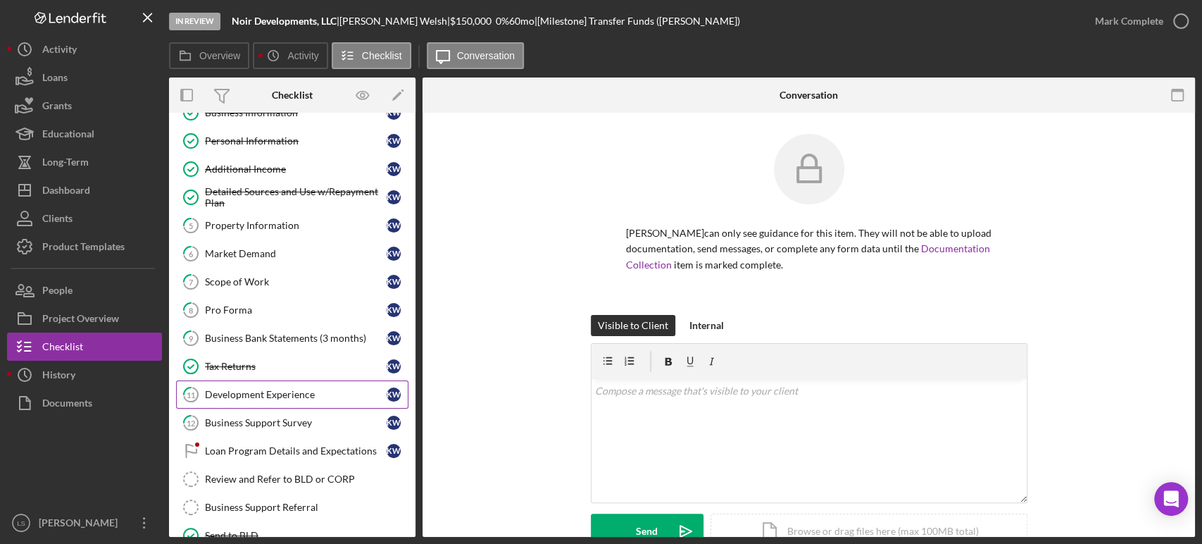
click at [284, 394] on div "Development Experience" at bounding box center [296, 394] width 182 height 11
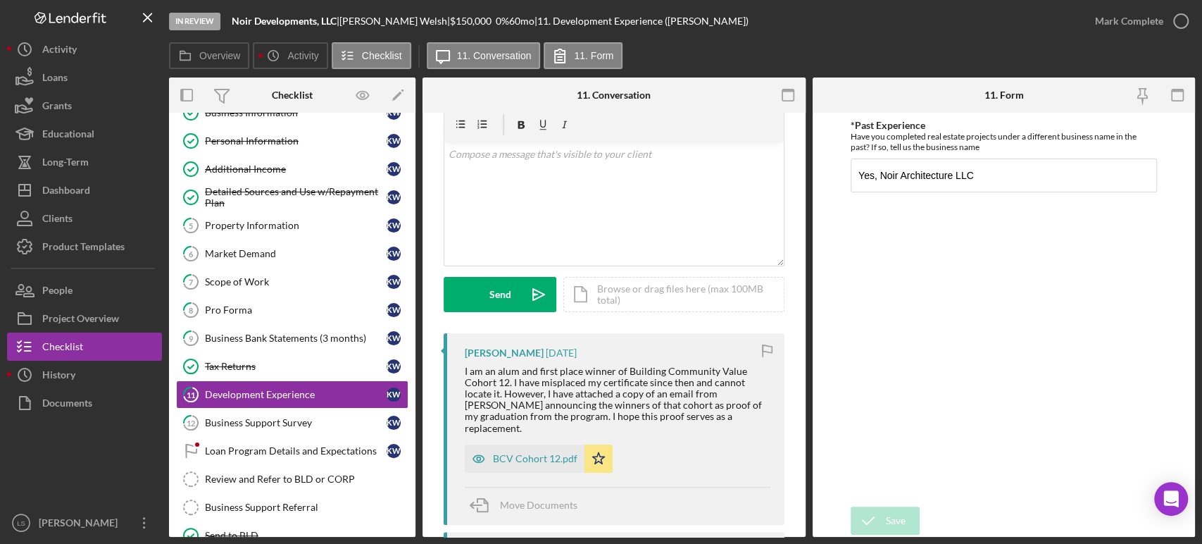
scroll to position [78, 0]
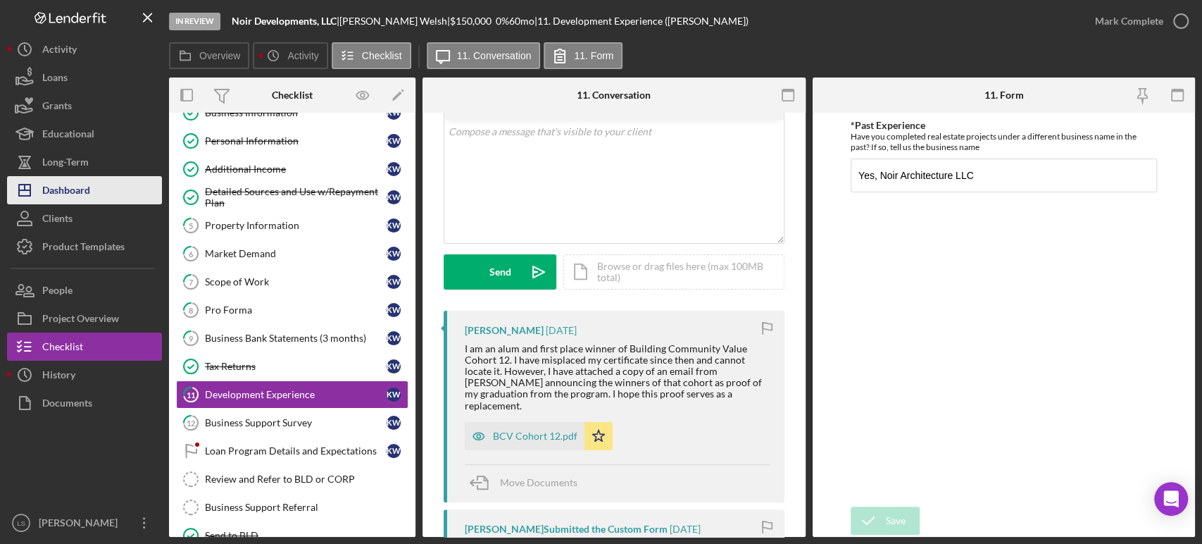
click at [84, 183] on div "Dashboard" at bounding box center [66, 192] width 48 height 32
